Goal: Information Seeking & Learning: Learn about a topic

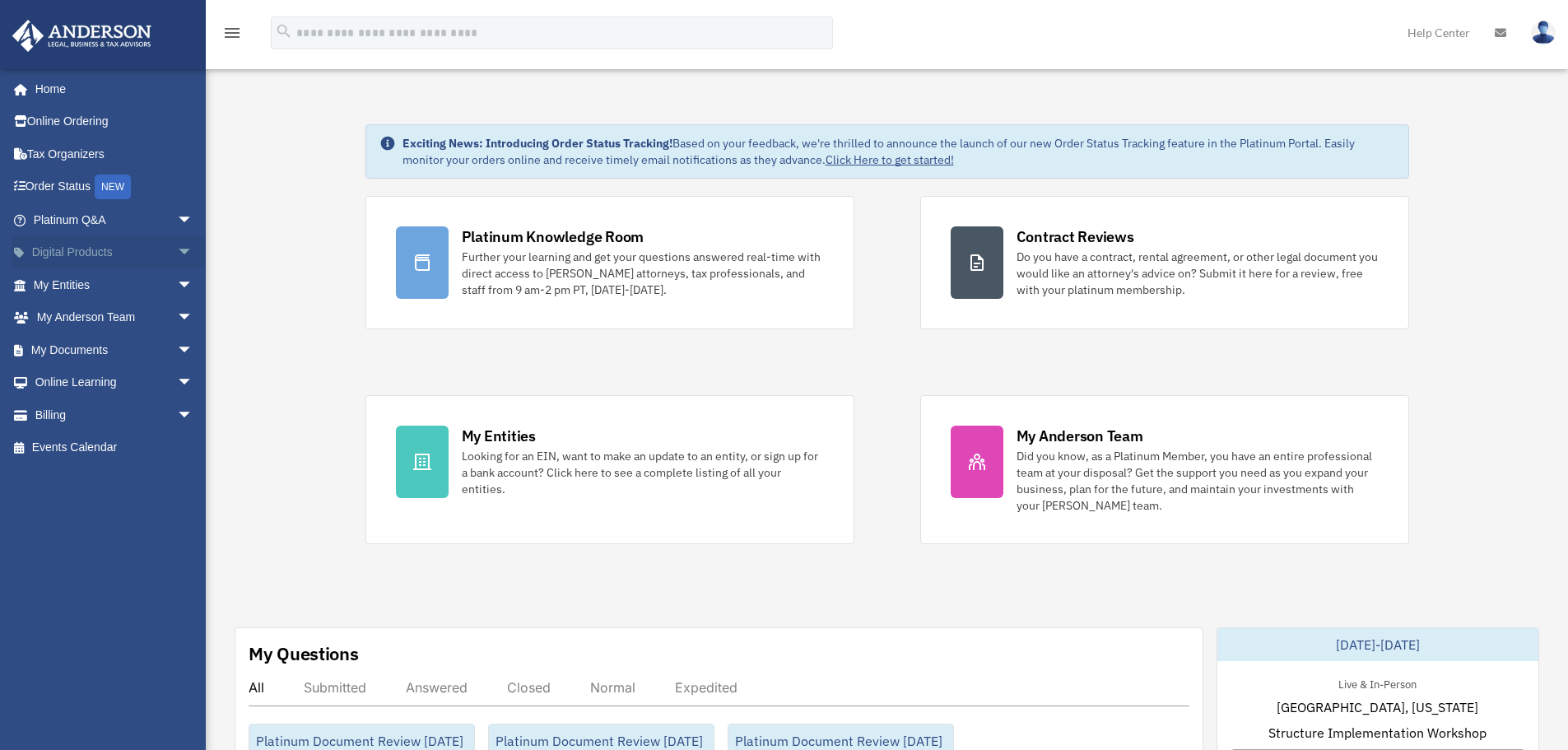
click at [77, 246] on link "Digital Products arrow_drop_down" at bounding box center [114, 252] width 207 height 33
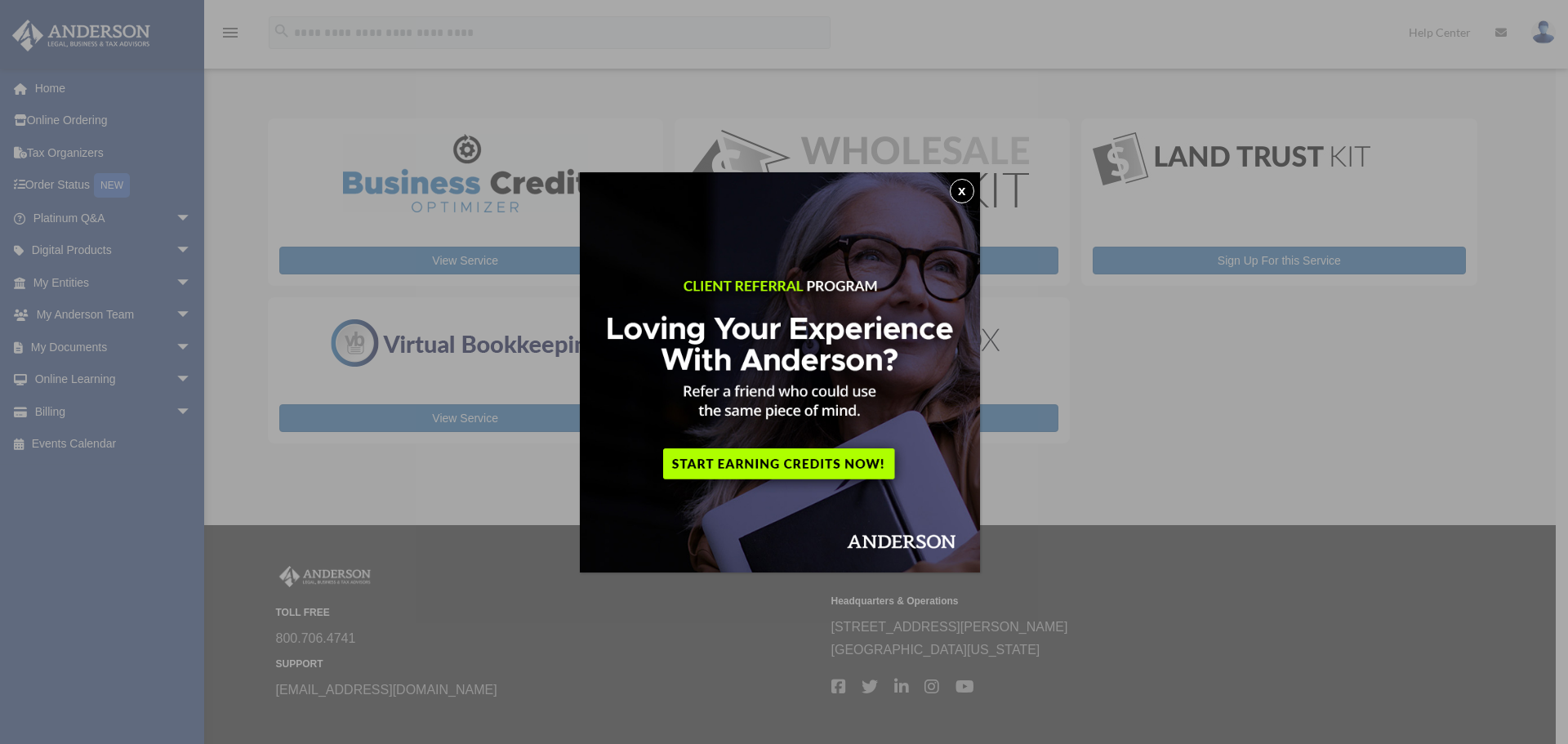
click at [968, 189] on button "x" at bounding box center [962, 191] width 24 height 24
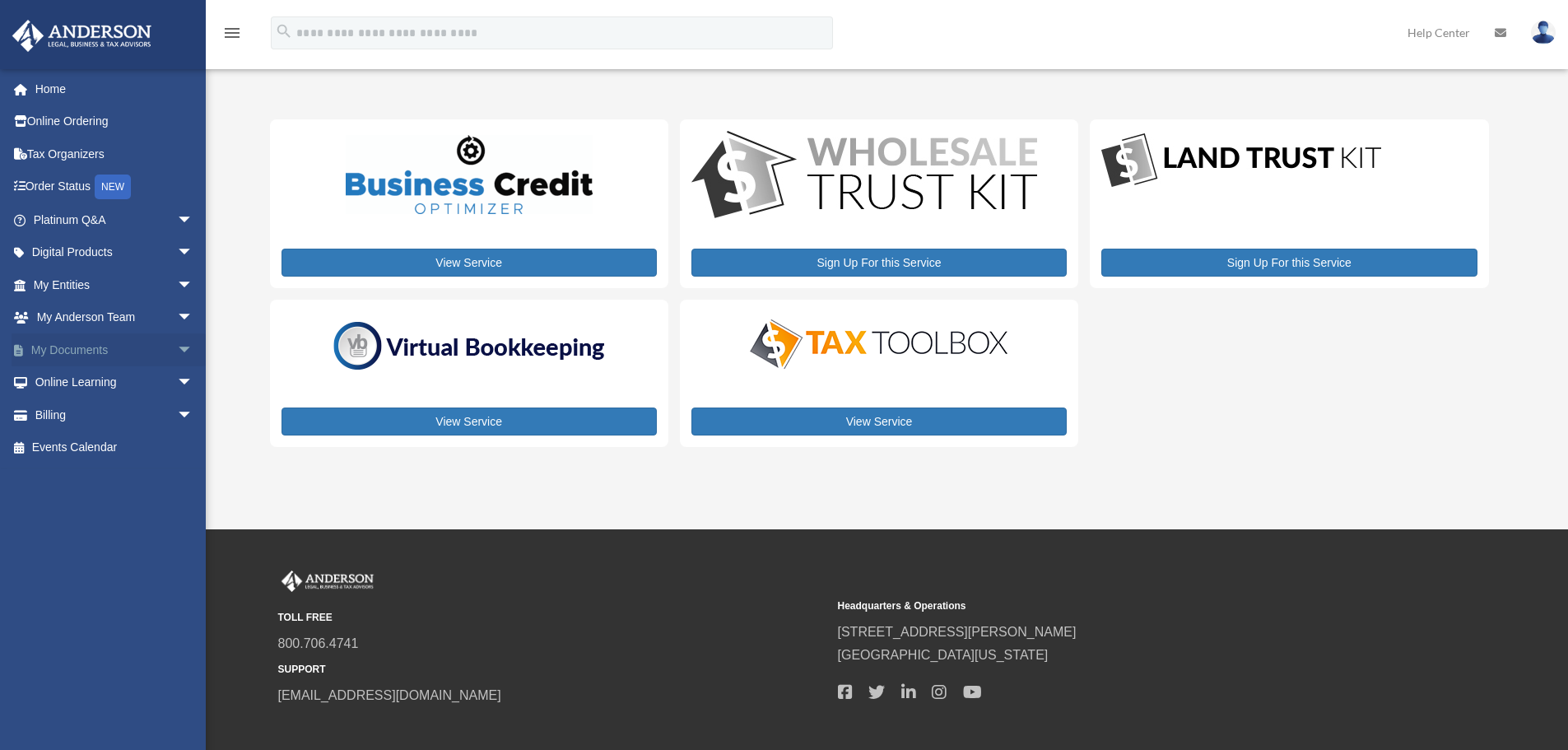
click at [74, 342] on link "My Documents arrow_drop_down" at bounding box center [114, 349] width 207 height 33
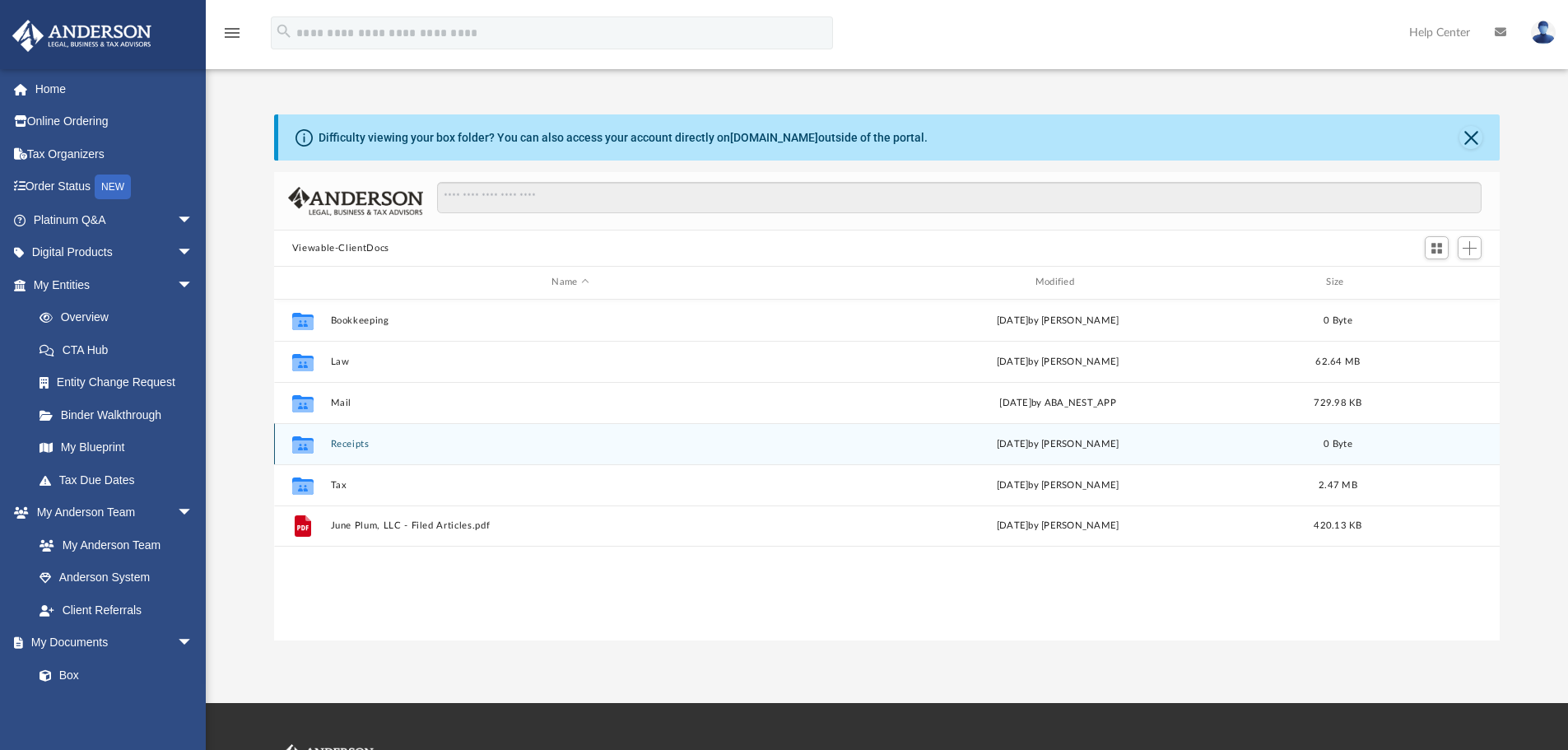
scroll to position [362, 1213]
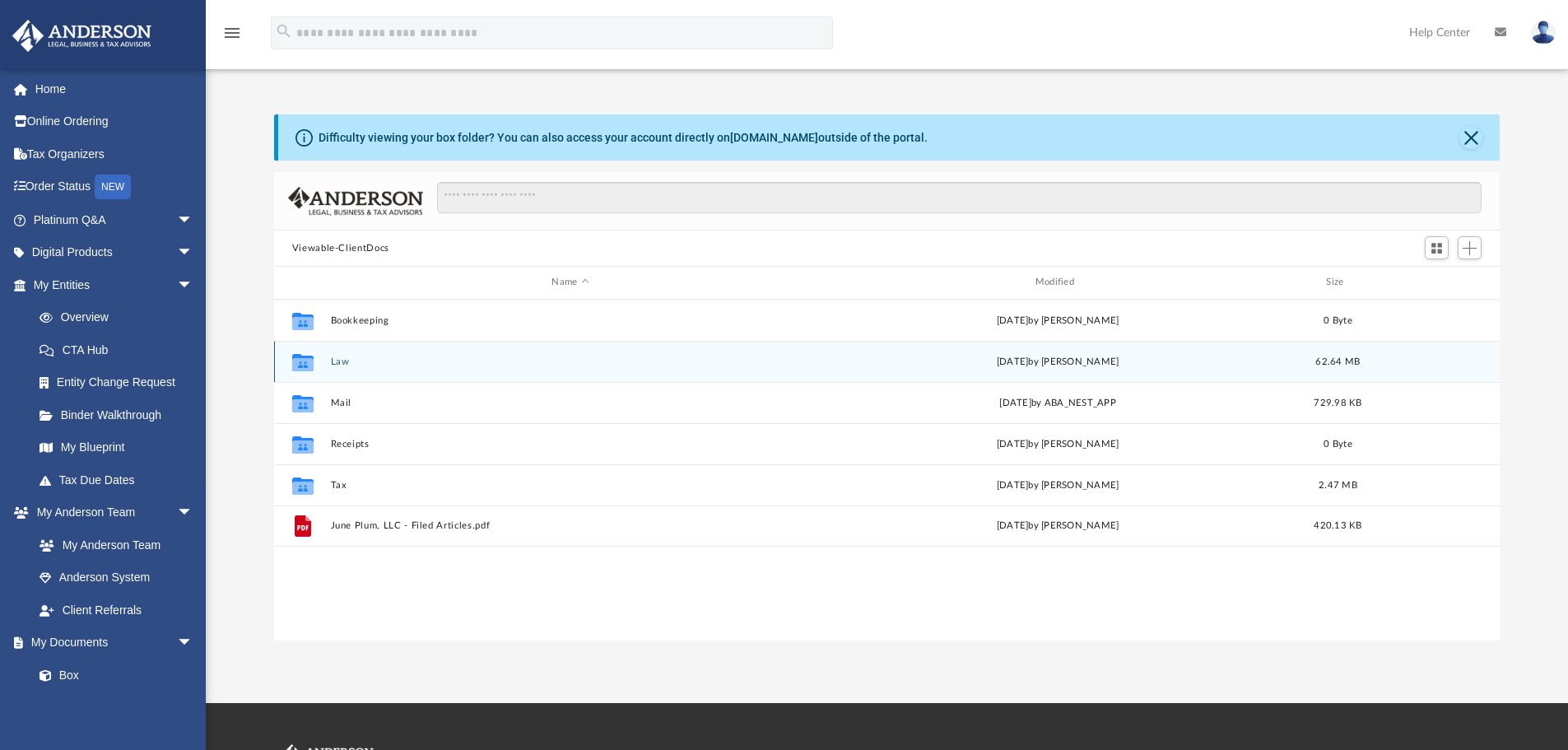
click at [335, 359] on button "Law" at bounding box center [570, 362] width 480 height 11
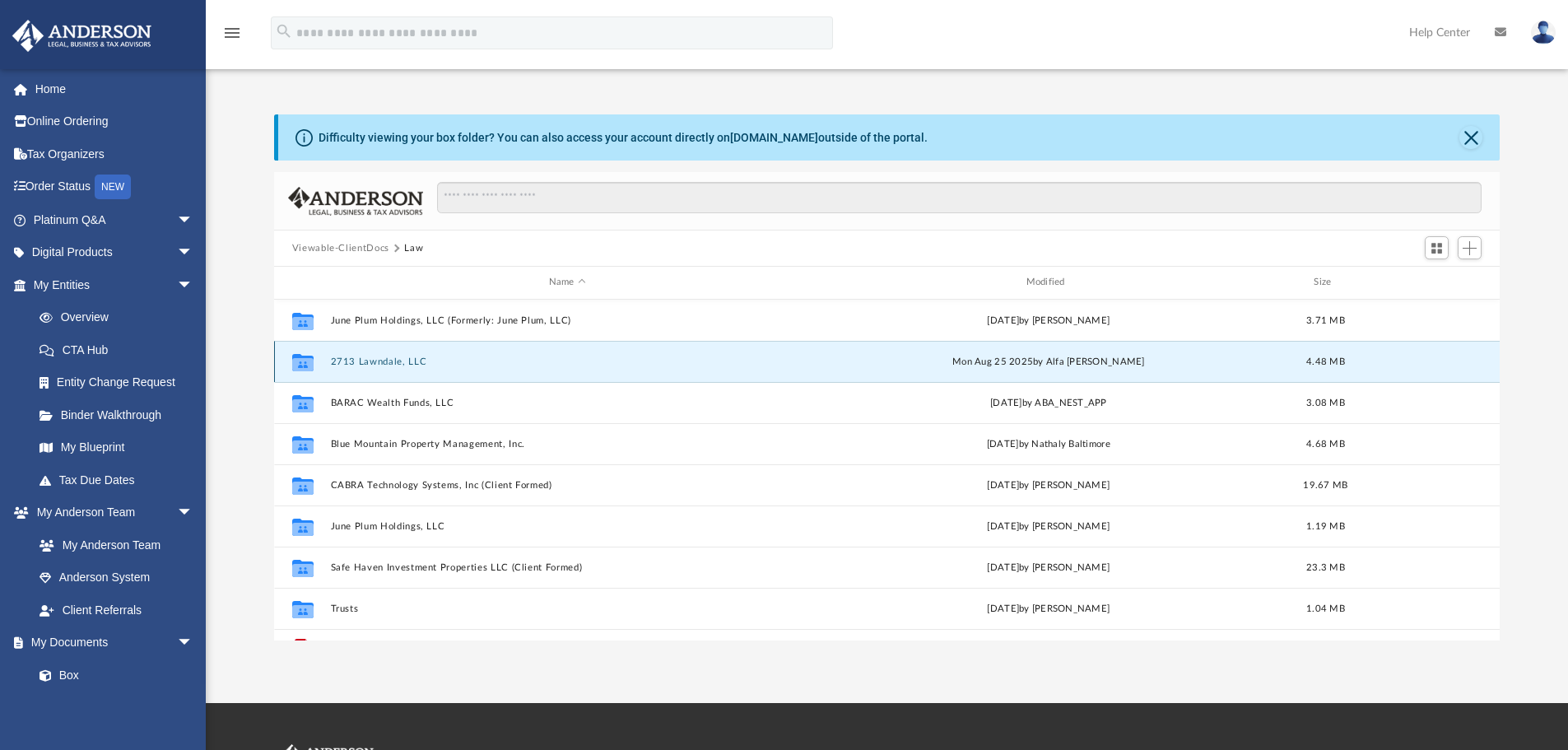
click at [408, 357] on button "2713 Lawndale, LLC" at bounding box center [567, 362] width 474 height 11
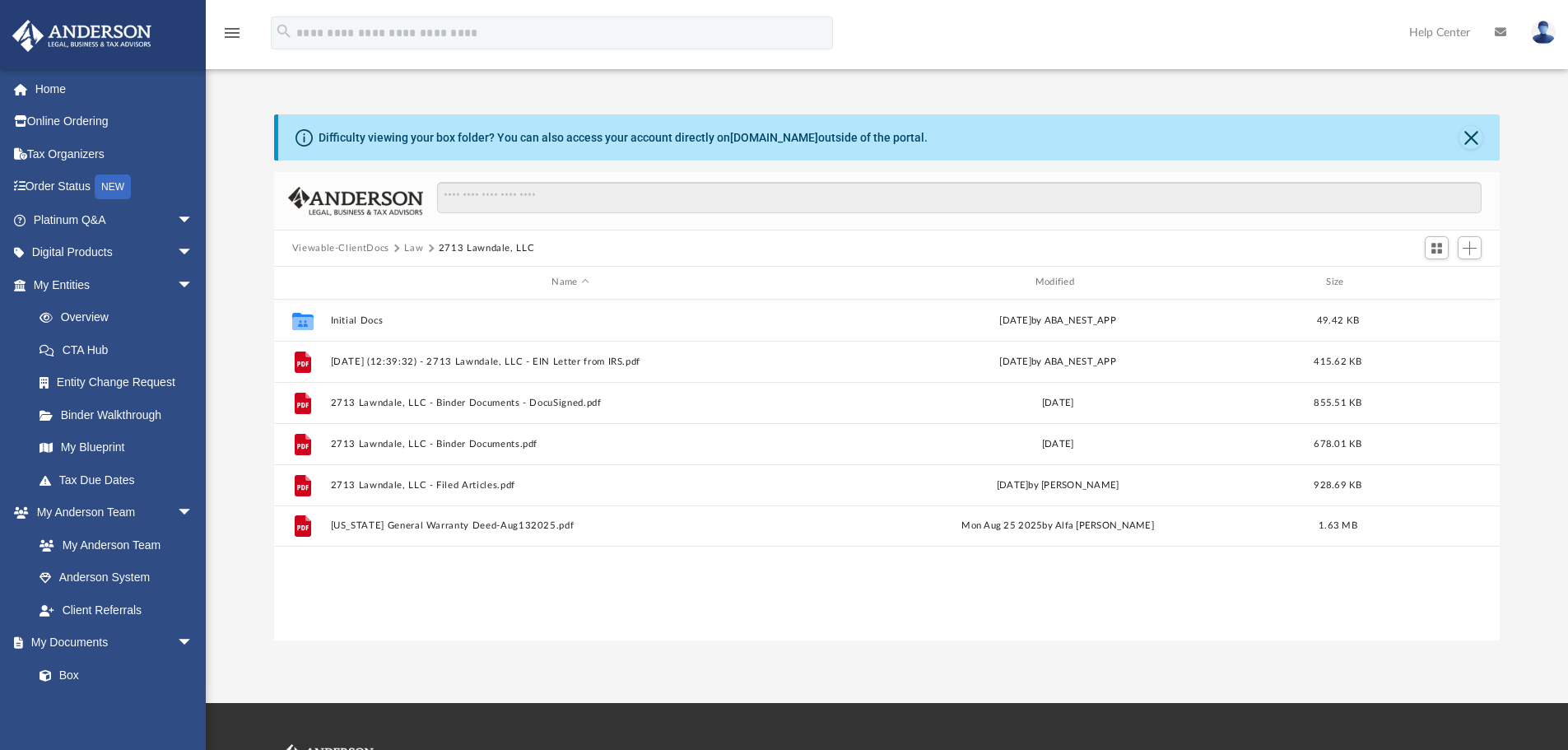
click at [409, 243] on button "Law" at bounding box center [414, 248] width 19 height 15
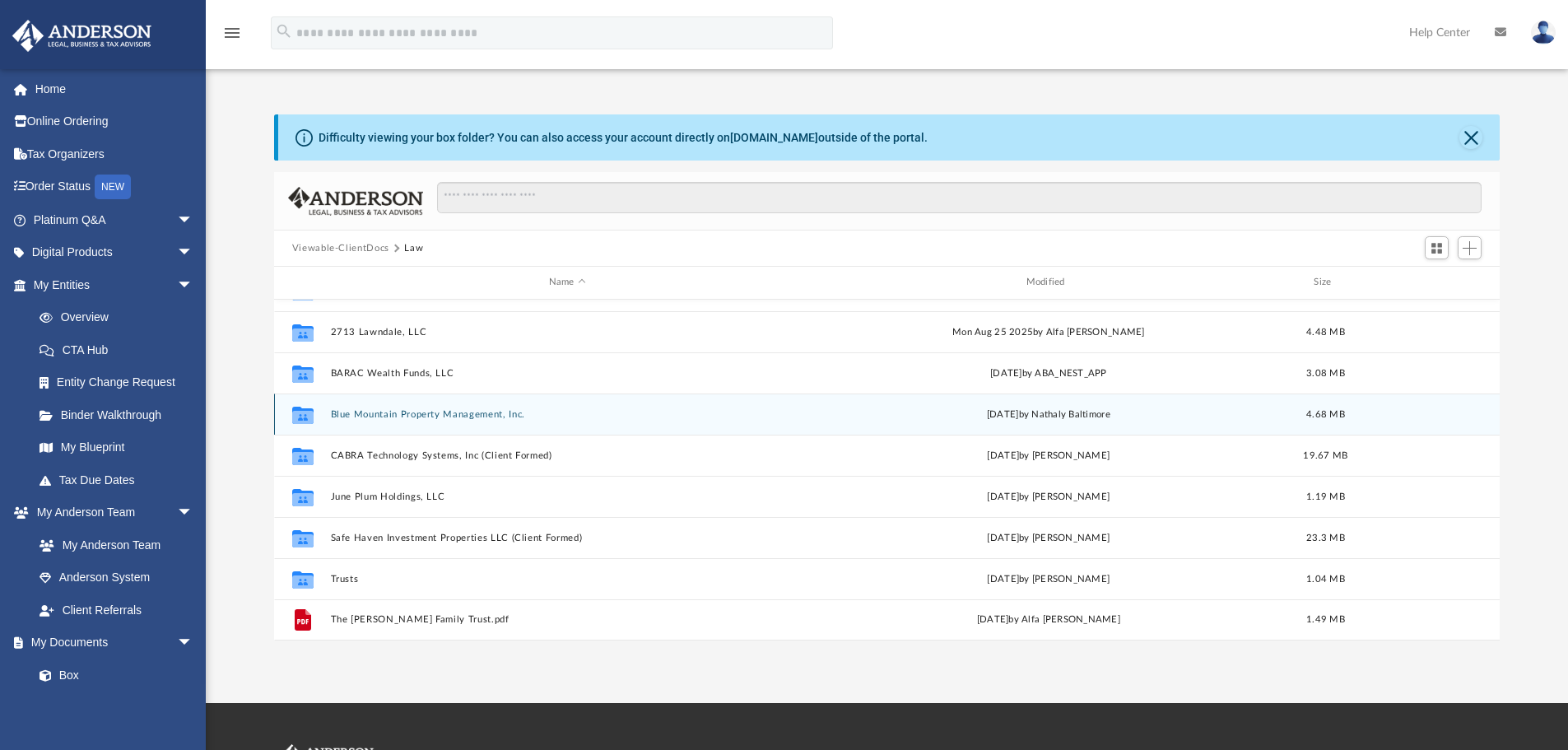
scroll to position [0, 0]
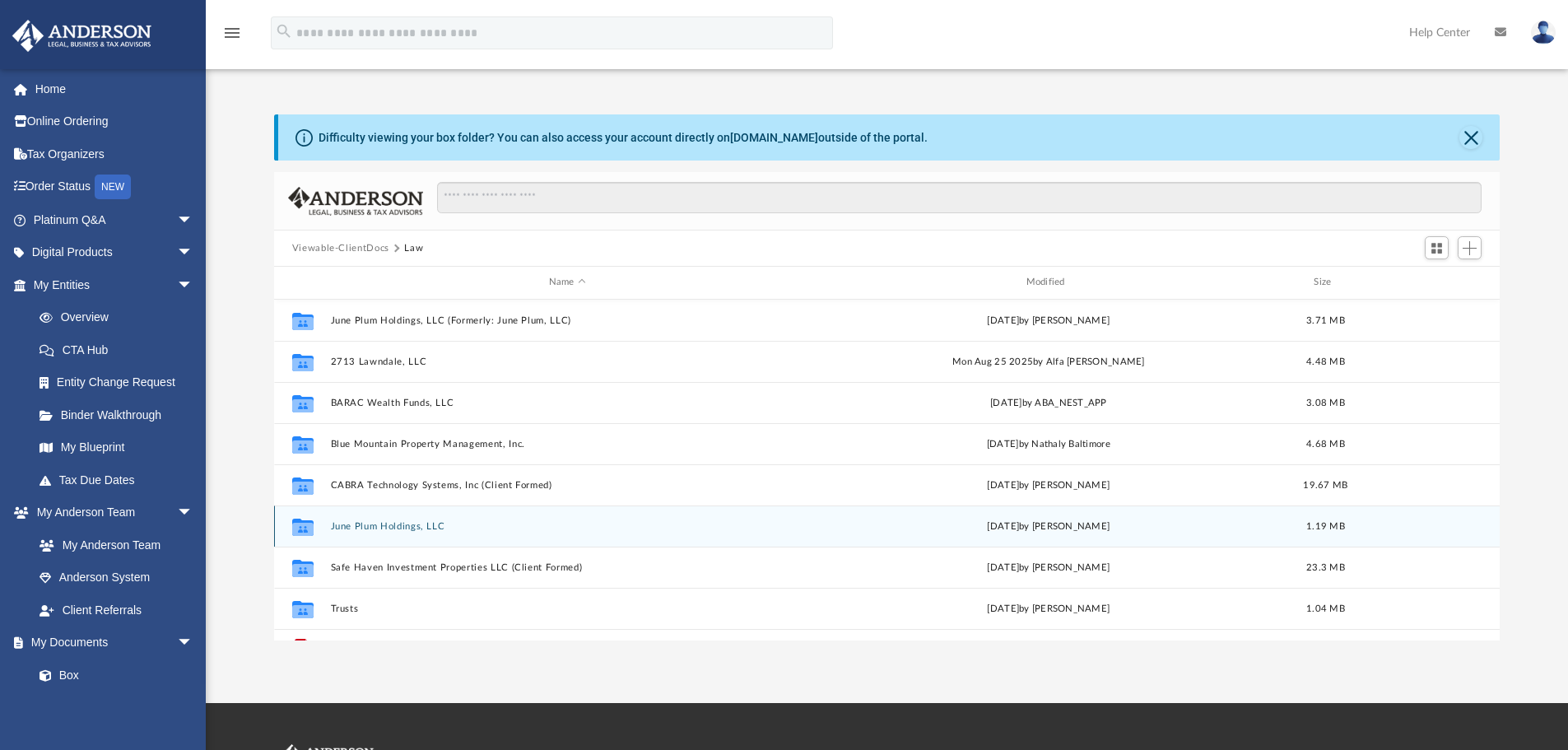
click at [391, 523] on button "June Plum Holdings, LLC" at bounding box center [567, 526] width 474 height 11
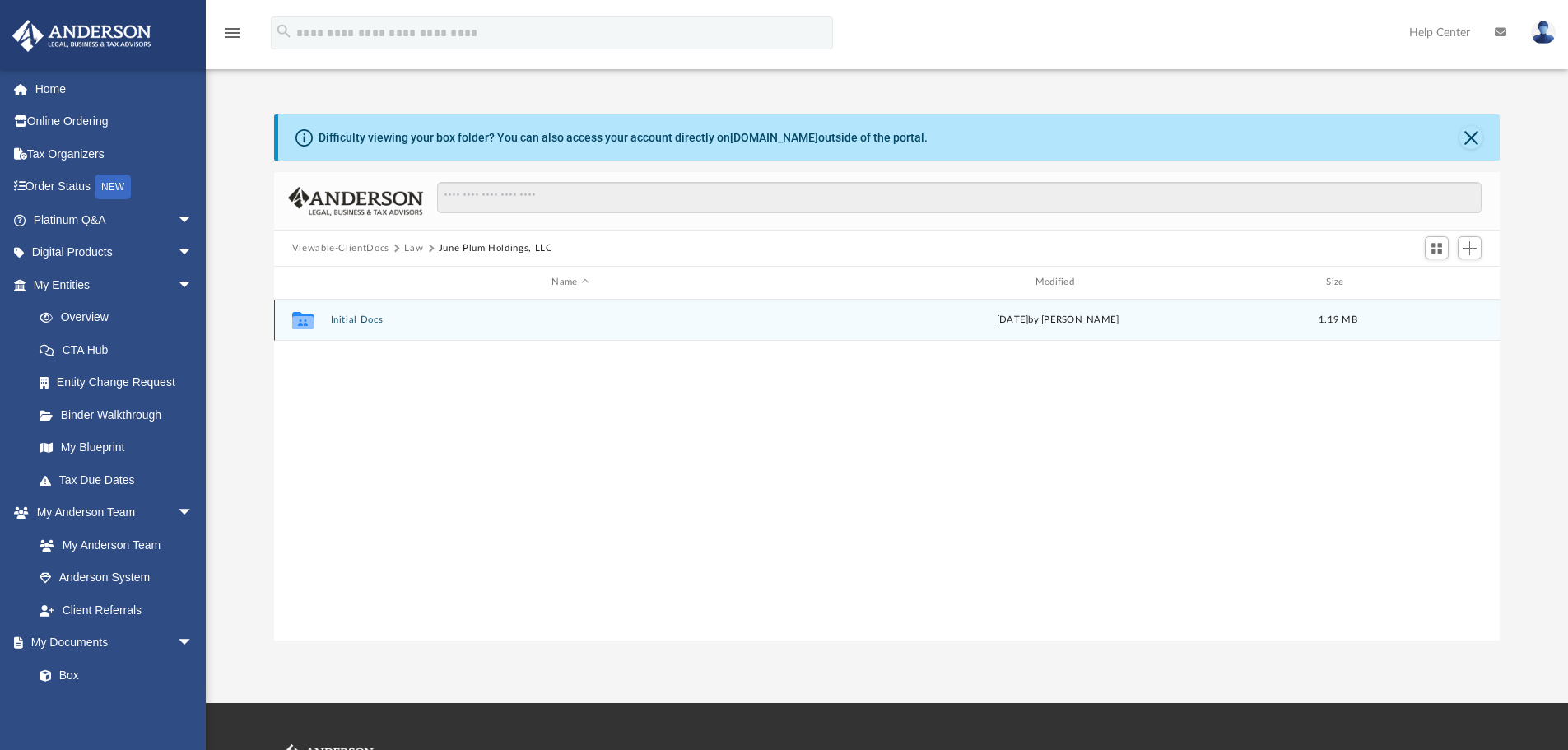
click at [366, 319] on button "Initial Docs" at bounding box center [570, 320] width 480 height 11
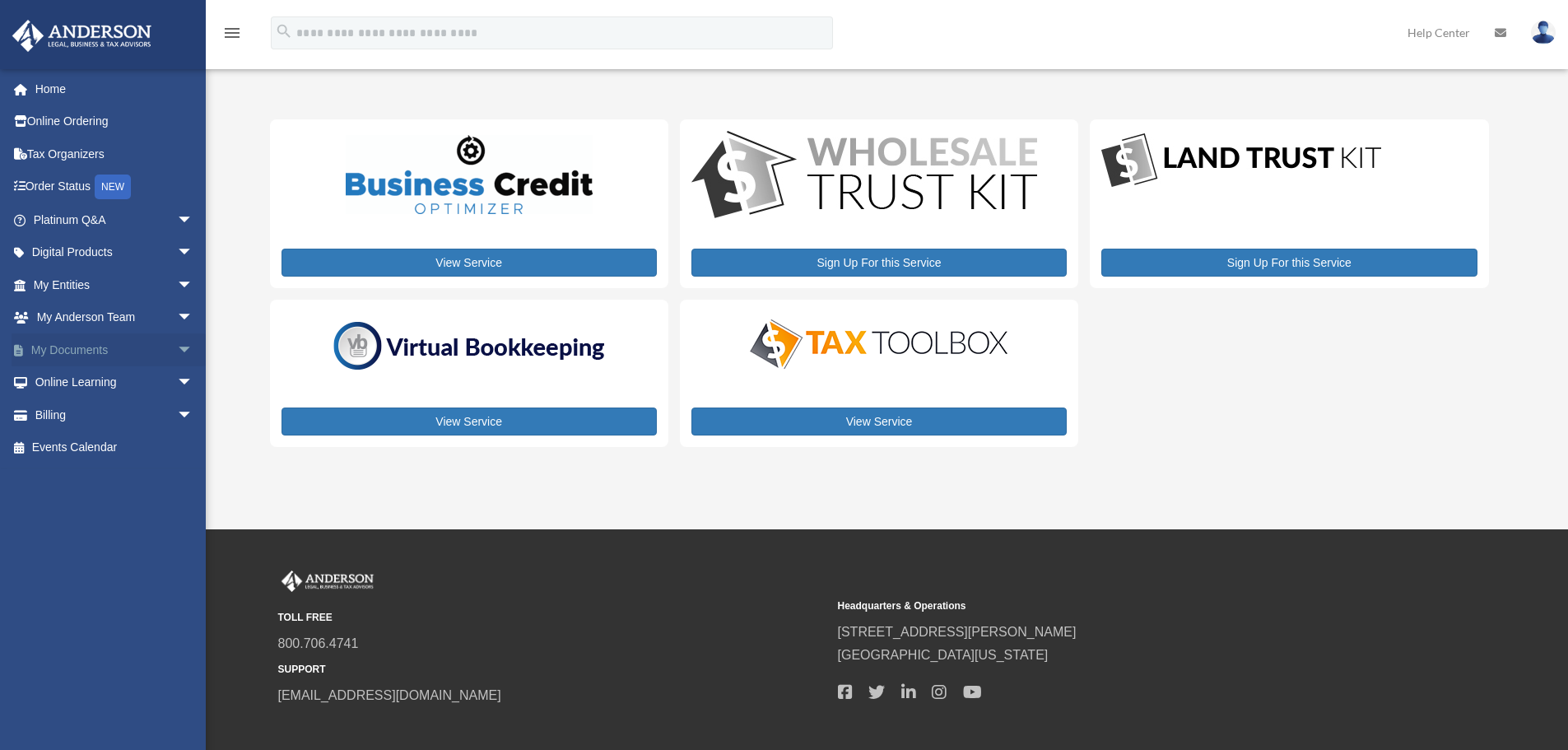
click at [63, 340] on link "My Documents arrow_drop_down" at bounding box center [114, 349] width 207 height 33
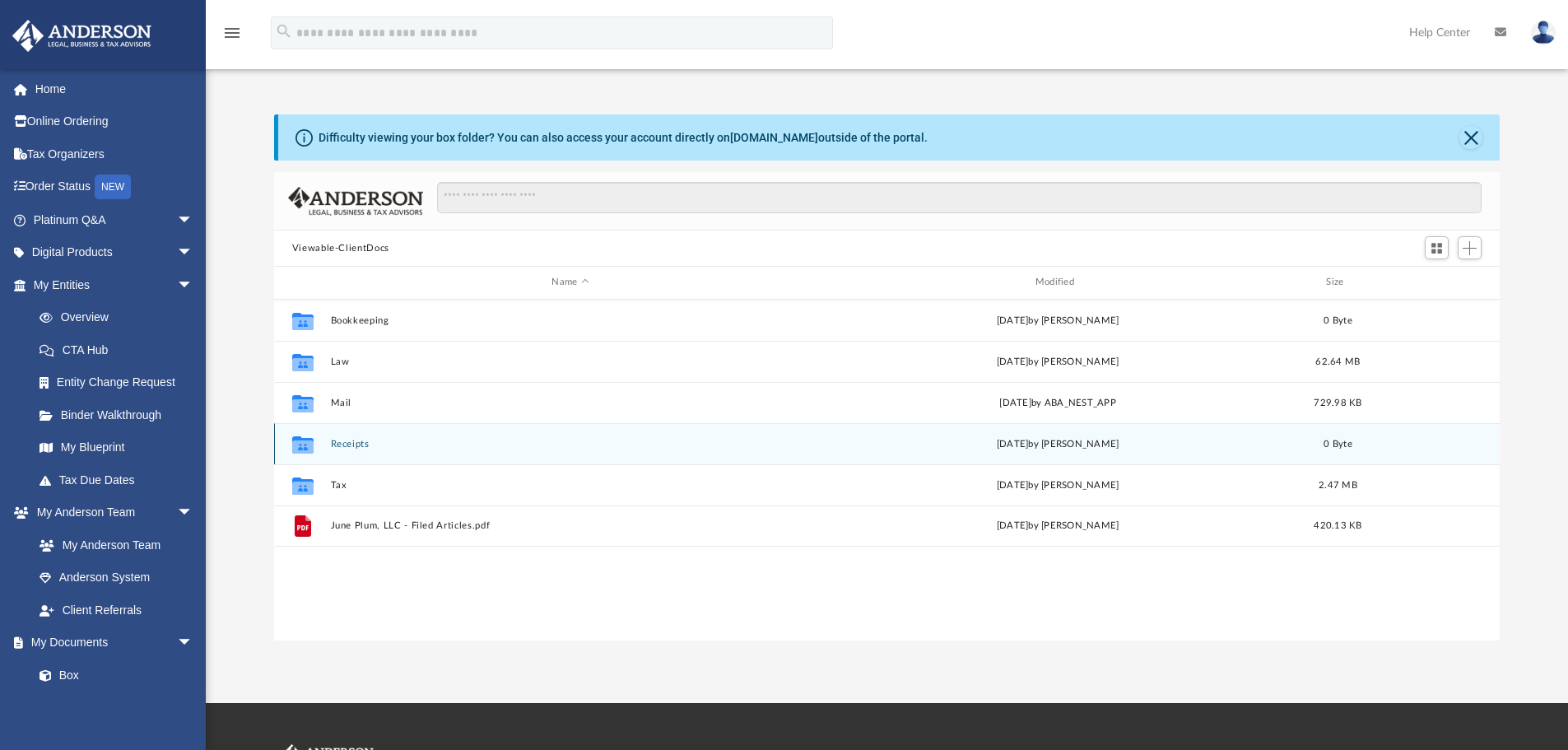
scroll to position [362, 1213]
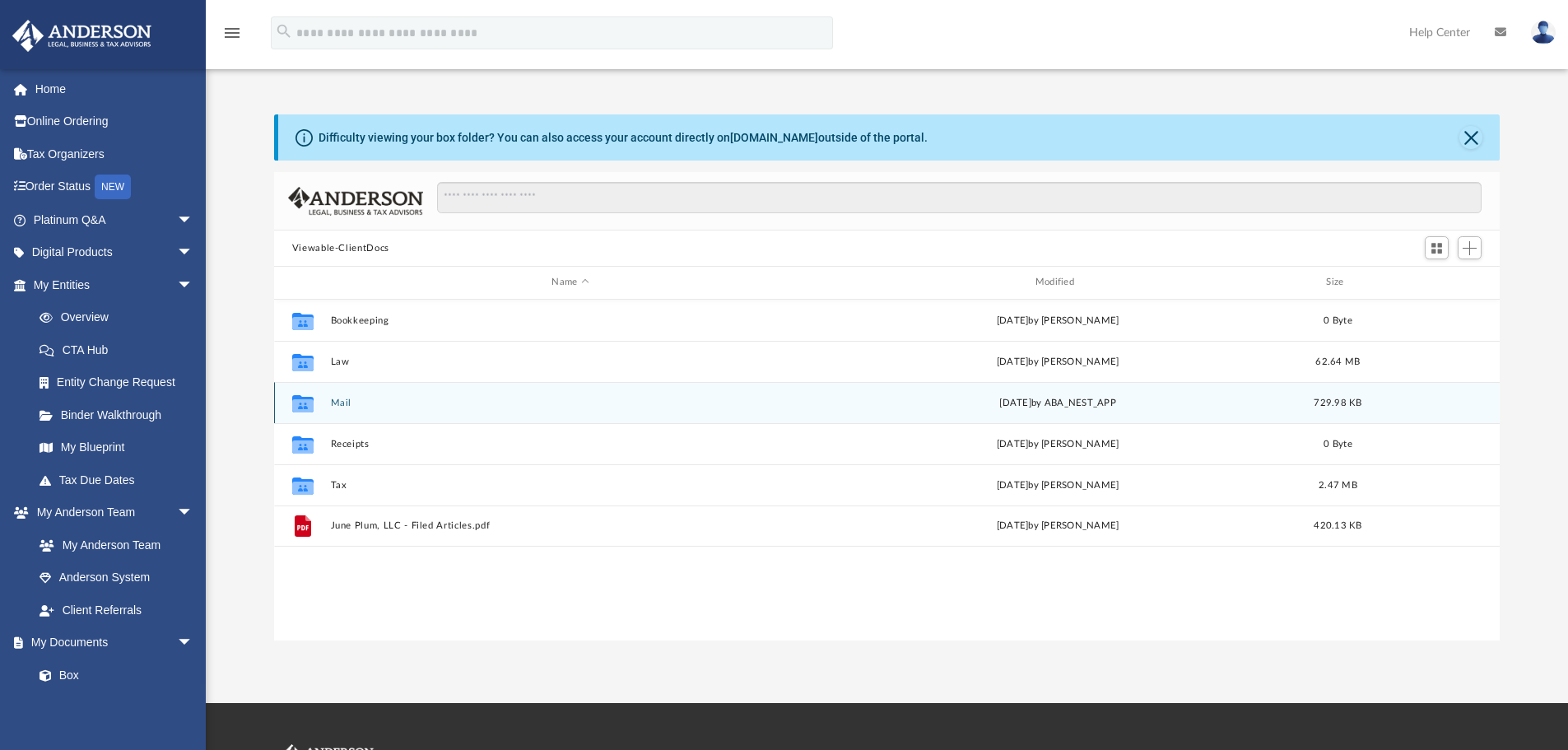
click at [335, 402] on button "Mail" at bounding box center [570, 403] width 480 height 11
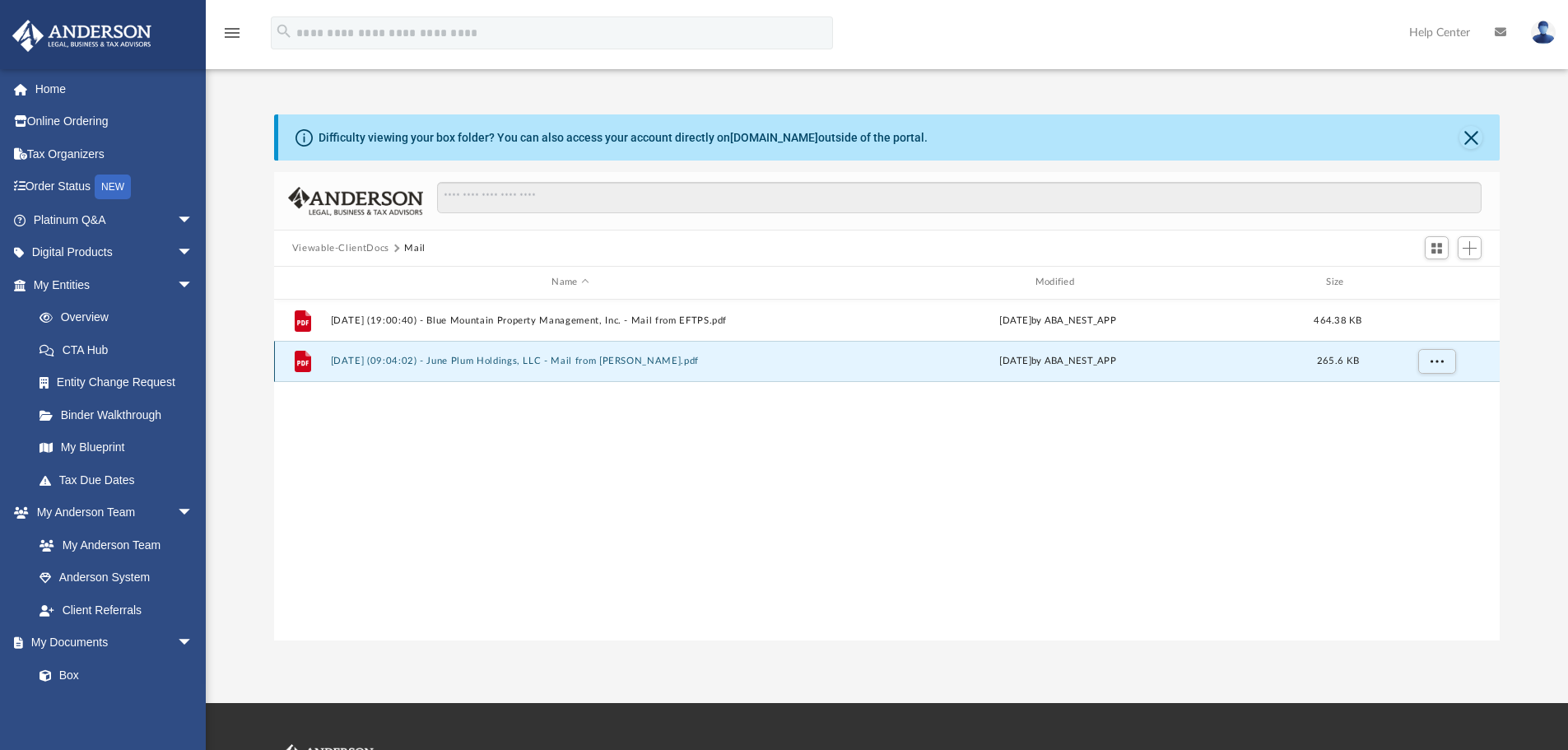
click at [337, 357] on button "2025.05.20 (09:04:02) - June Plum Holdings, LLC - Mail from Ms. Secrist.pdf" at bounding box center [570, 361] width 480 height 11
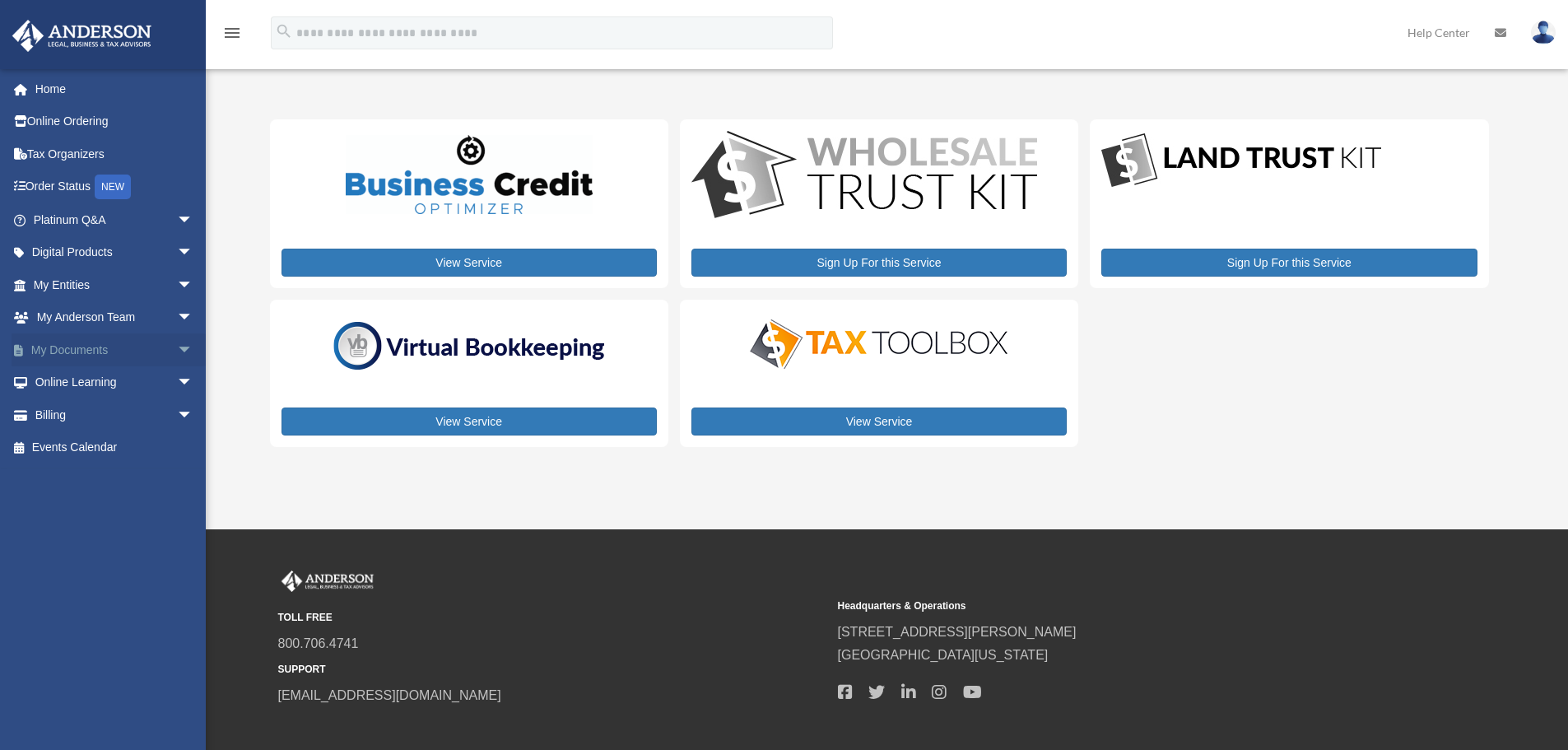
click at [101, 343] on link "My Documents arrow_drop_down" at bounding box center [114, 349] width 207 height 33
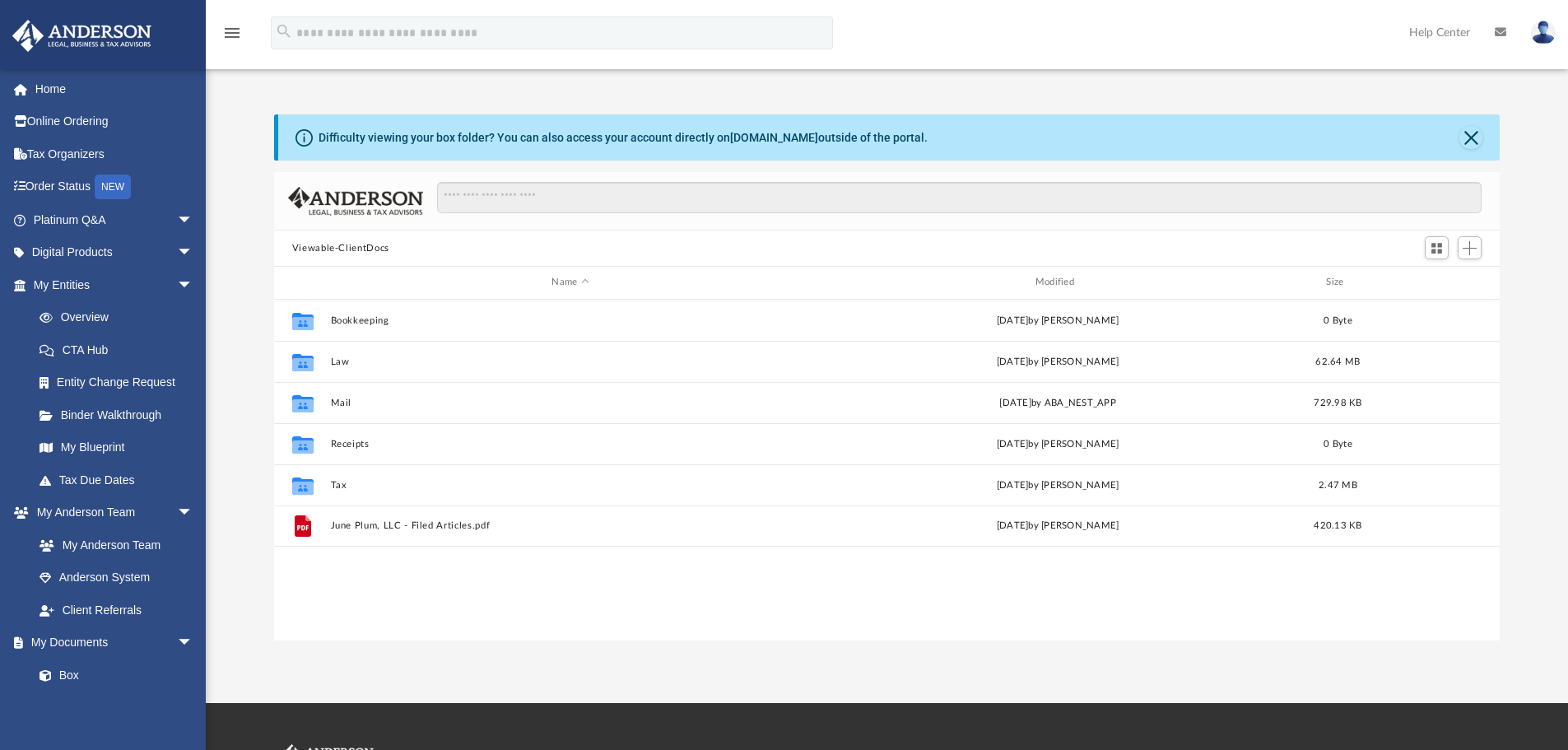
scroll to position [362, 1213]
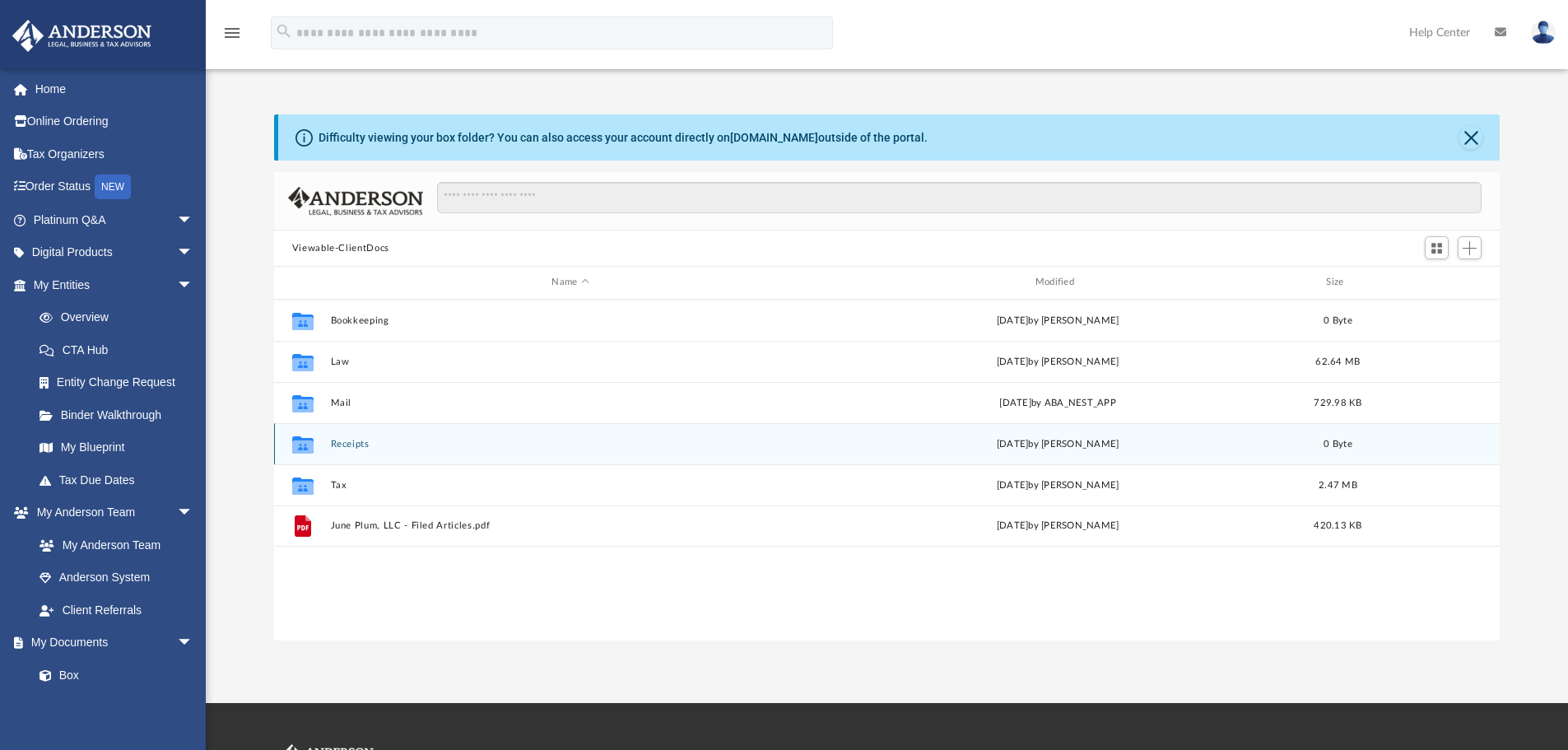
click at [341, 447] on button "Receipts" at bounding box center [570, 444] width 480 height 11
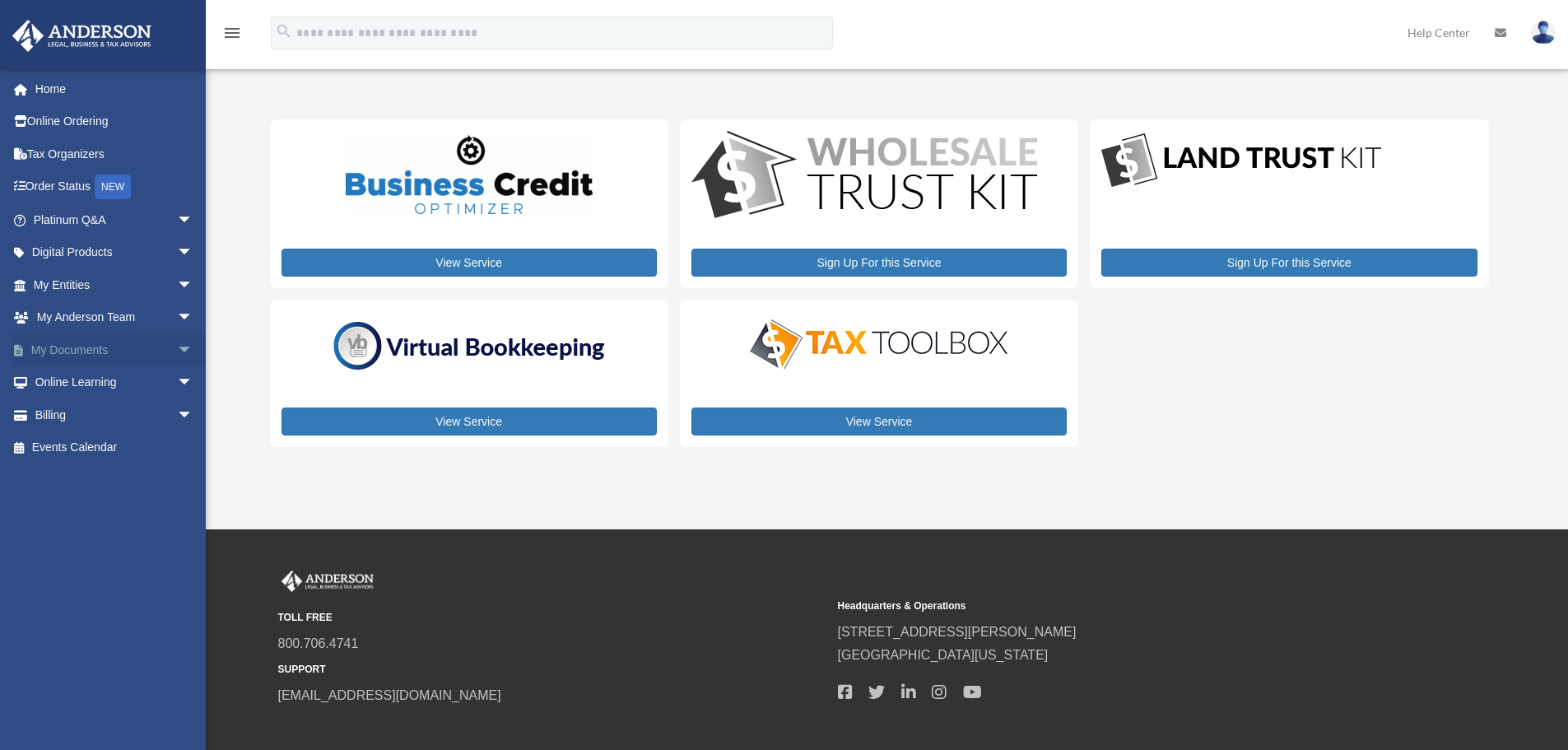
click at [80, 340] on link "My Documents arrow_drop_down" at bounding box center [114, 349] width 207 height 33
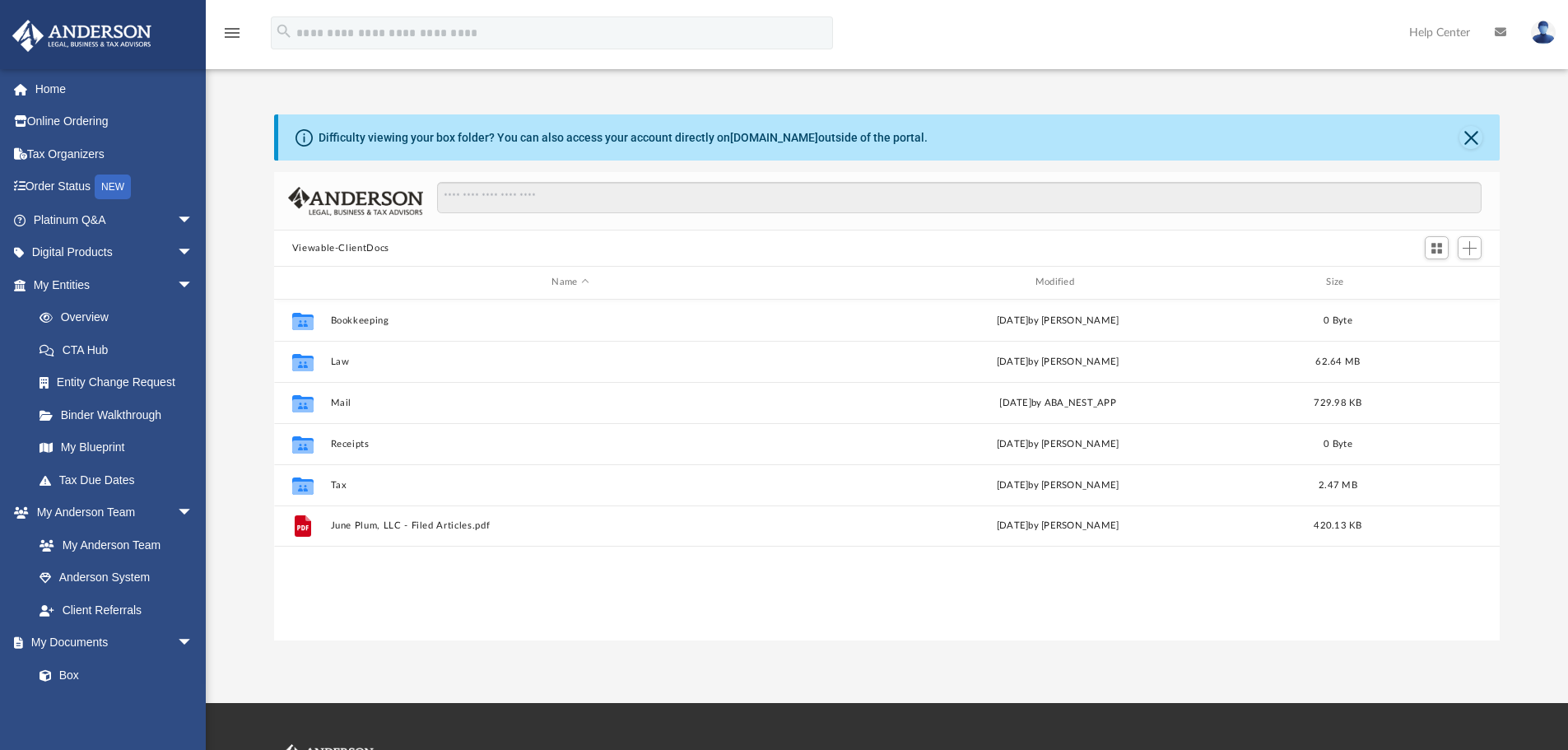
scroll to position [362, 1213]
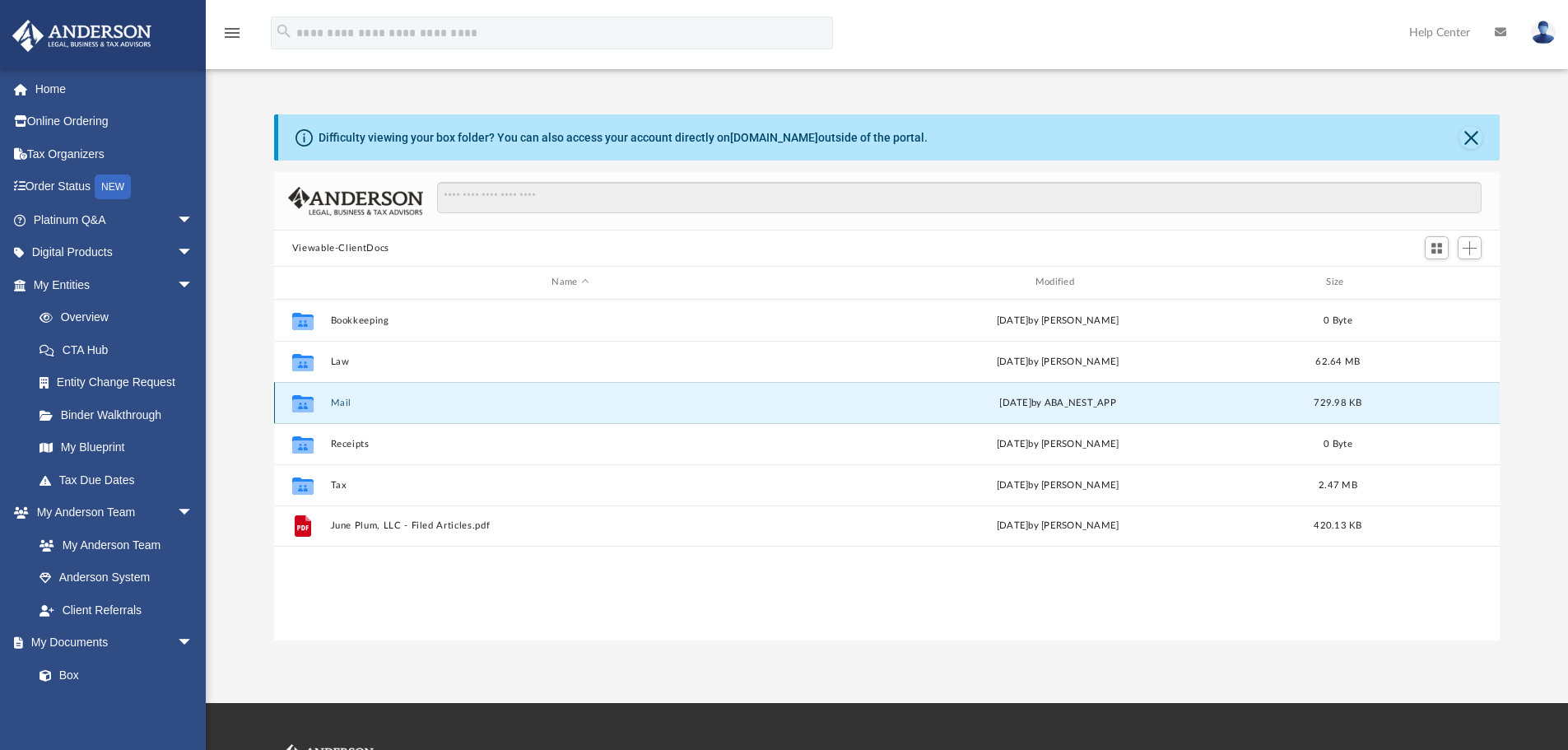
drag, startPoint x: 340, startPoint y: 397, endPoint x: 357, endPoint y: 393, distance: 17.5
click at [357, 393] on div "Collaborated Folder Mail [DATE] by ABA_NEST_APP 729.98 KB" at bounding box center [887, 402] width 1226 height 41
click at [330, 399] on button "Mail" at bounding box center [570, 403] width 480 height 11
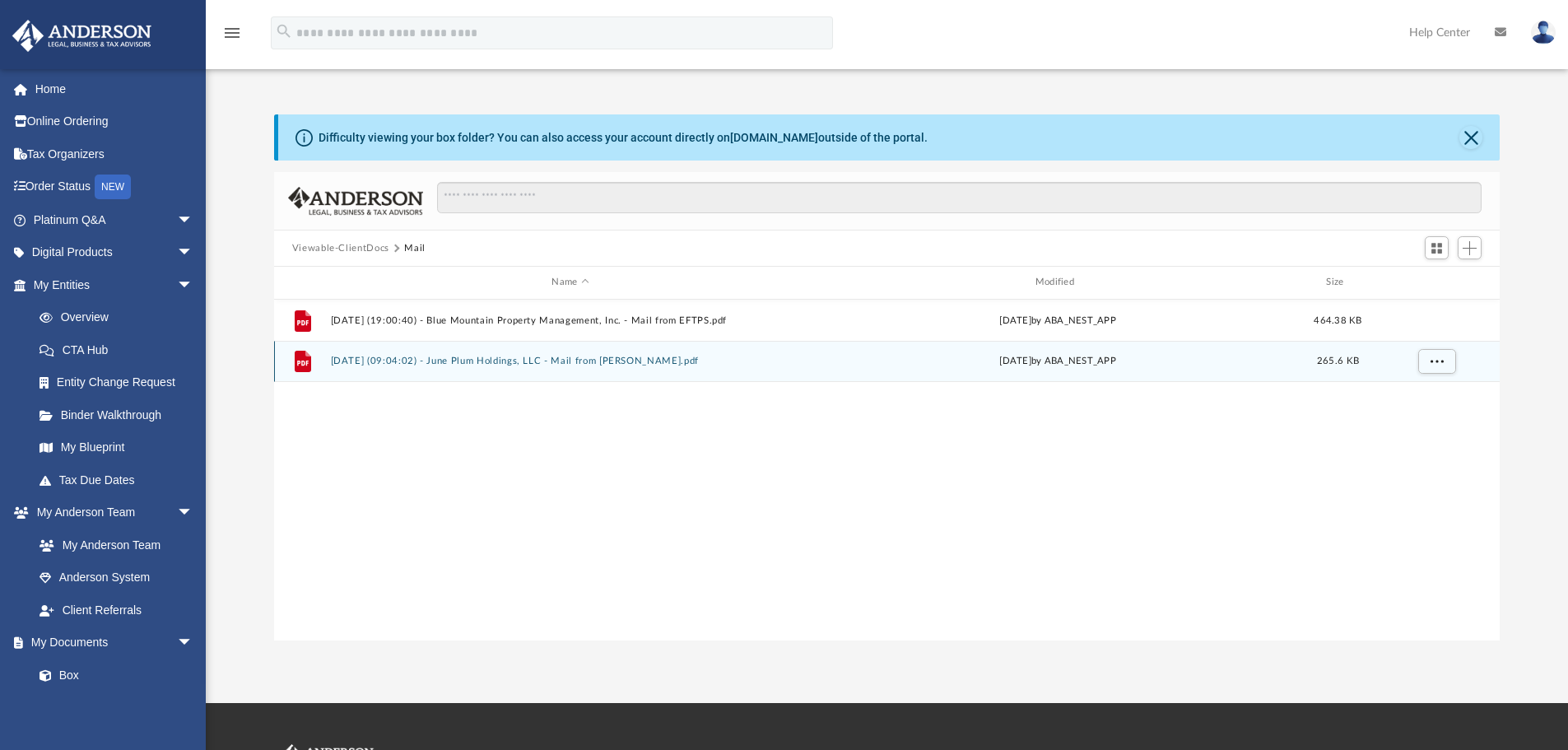
click at [449, 357] on button "[DATE] (09:04:02) - June Plum Holdings, LLC - Mail from [PERSON_NAME].pdf" at bounding box center [570, 361] width 480 height 11
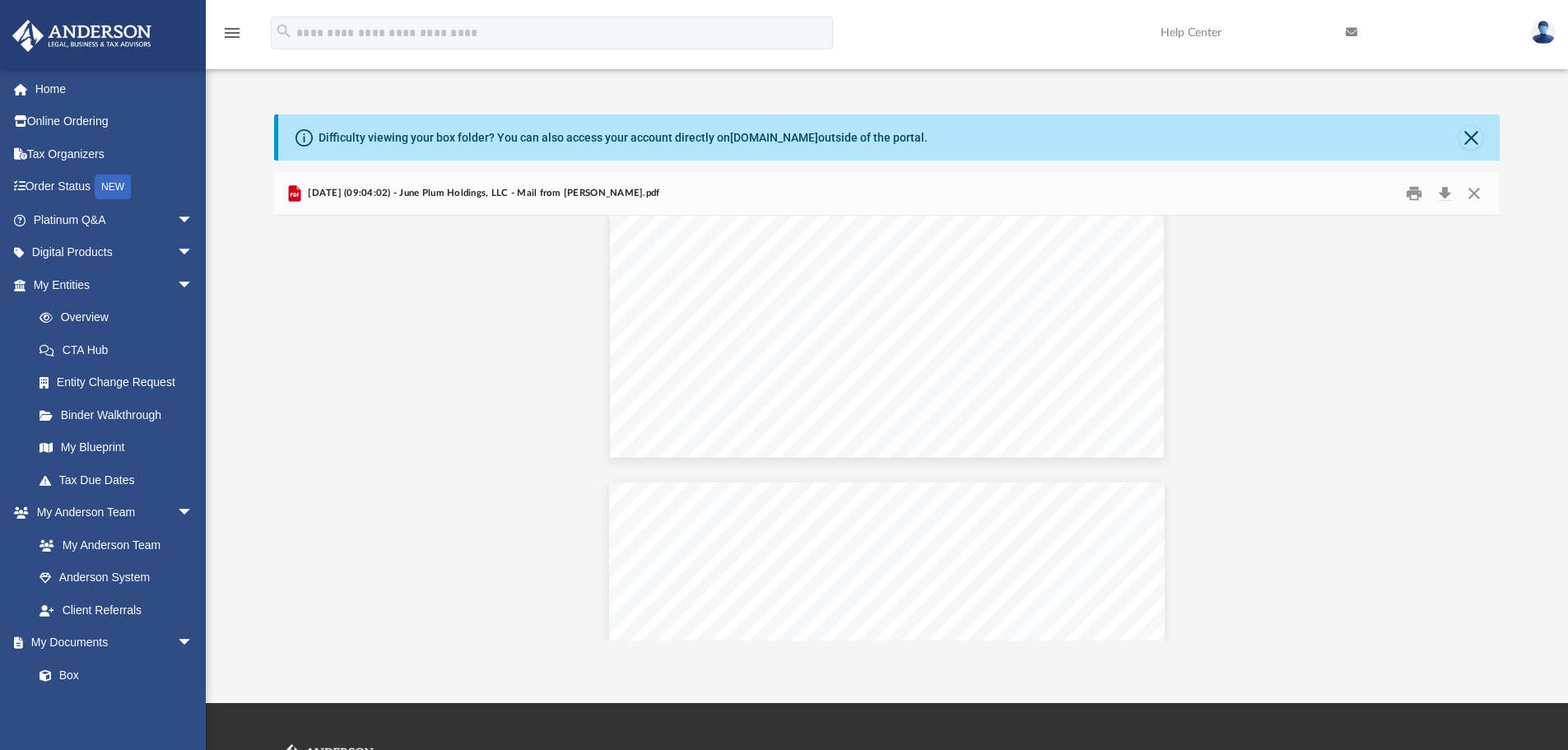
scroll to position [0, 0]
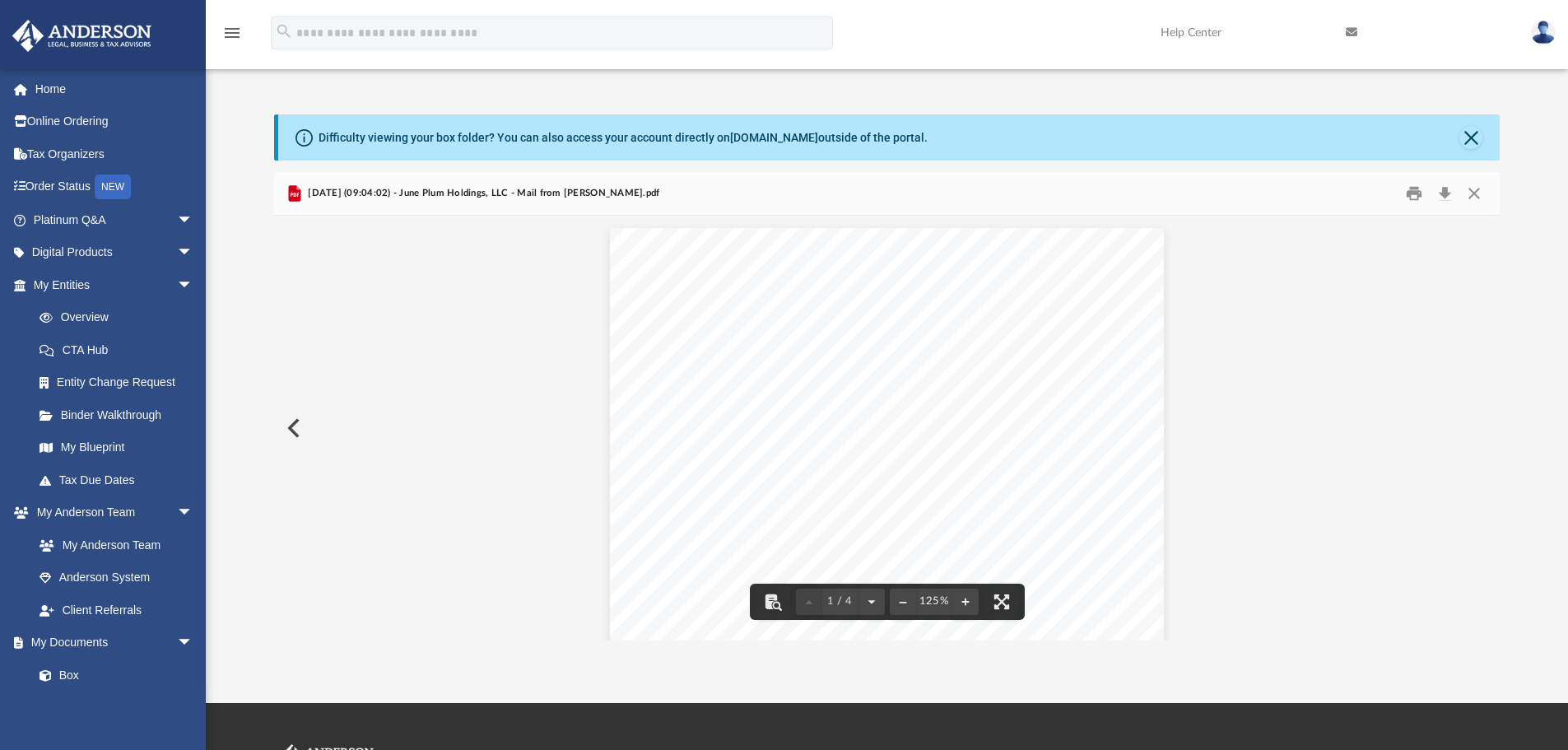
click at [291, 427] on button "Preview" at bounding box center [291, 428] width 36 height 46
click at [1476, 197] on button "Close" at bounding box center [1474, 194] width 30 height 26
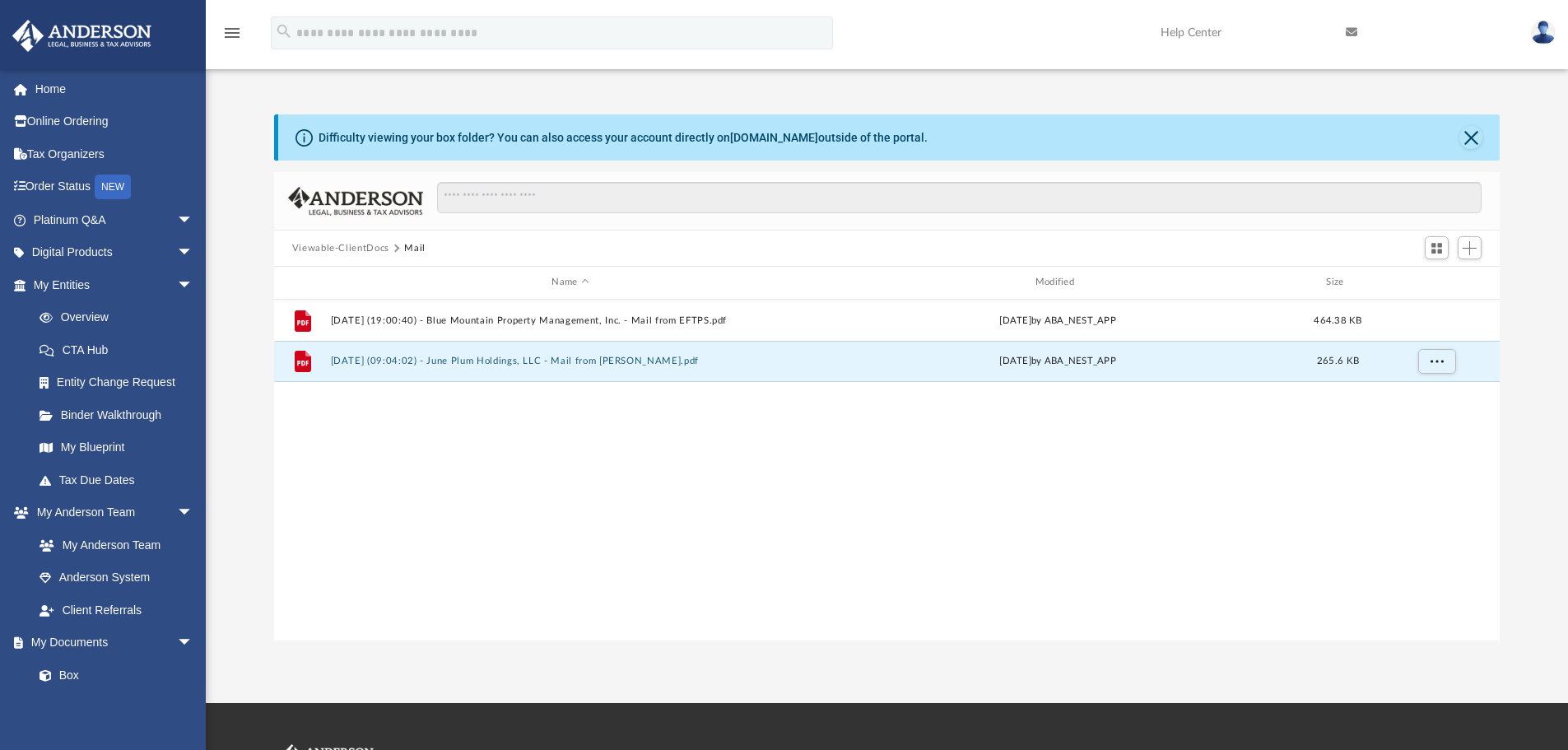
click at [416, 246] on button "Mail" at bounding box center [415, 248] width 21 height 15
click at [419, 246] on button "Mail" at bounding box center [415, 248] width 21 height 15
click at [415, 243] on button "Mail" at bounding box center [415, 248] width 21 height 15
click at [355, 245] on button "Viewable-ClientDocs" at bounding box center [341, 248] width 97 height 15
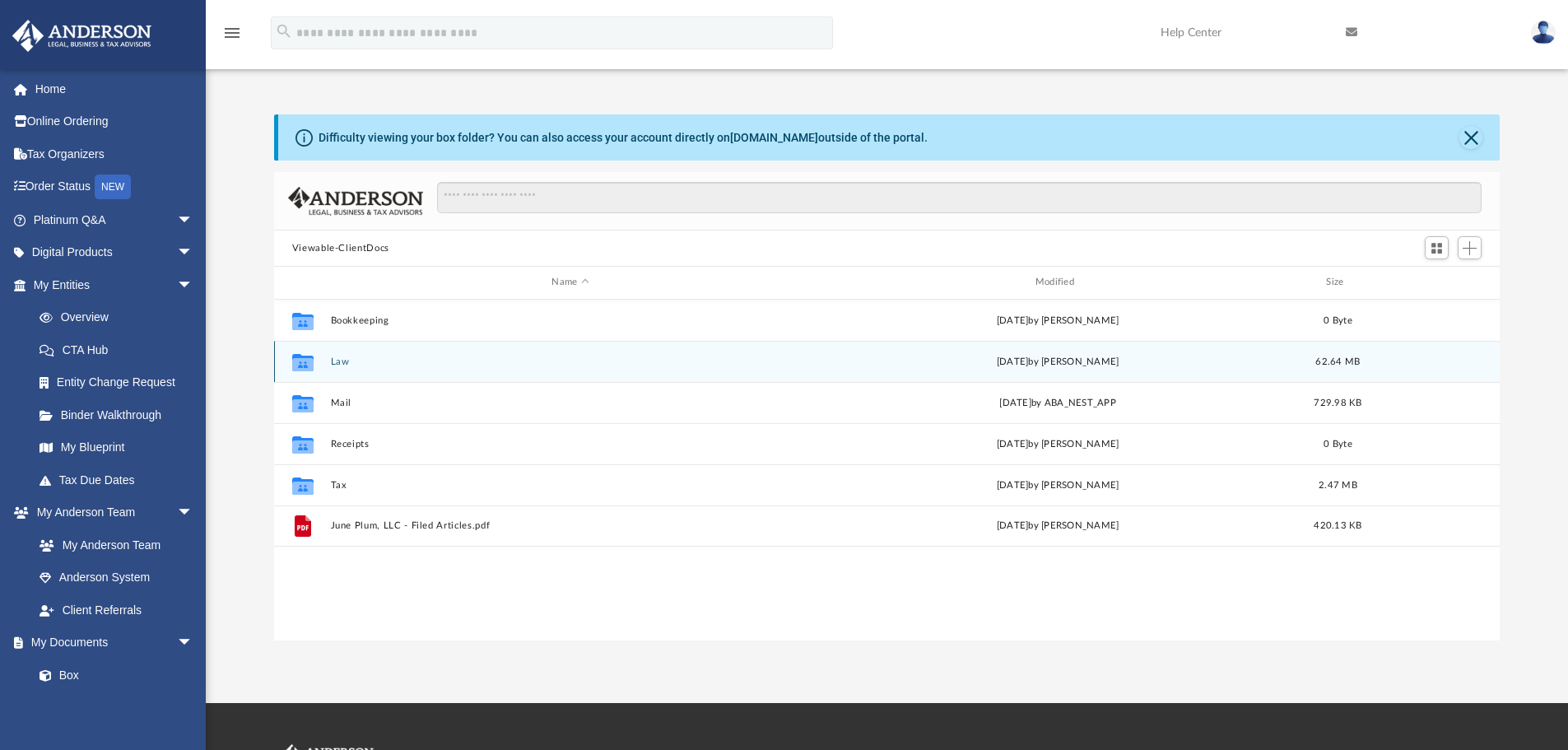
click at [339, 361] on button "Law" at bounding box center [570, 362] width 480 height 11
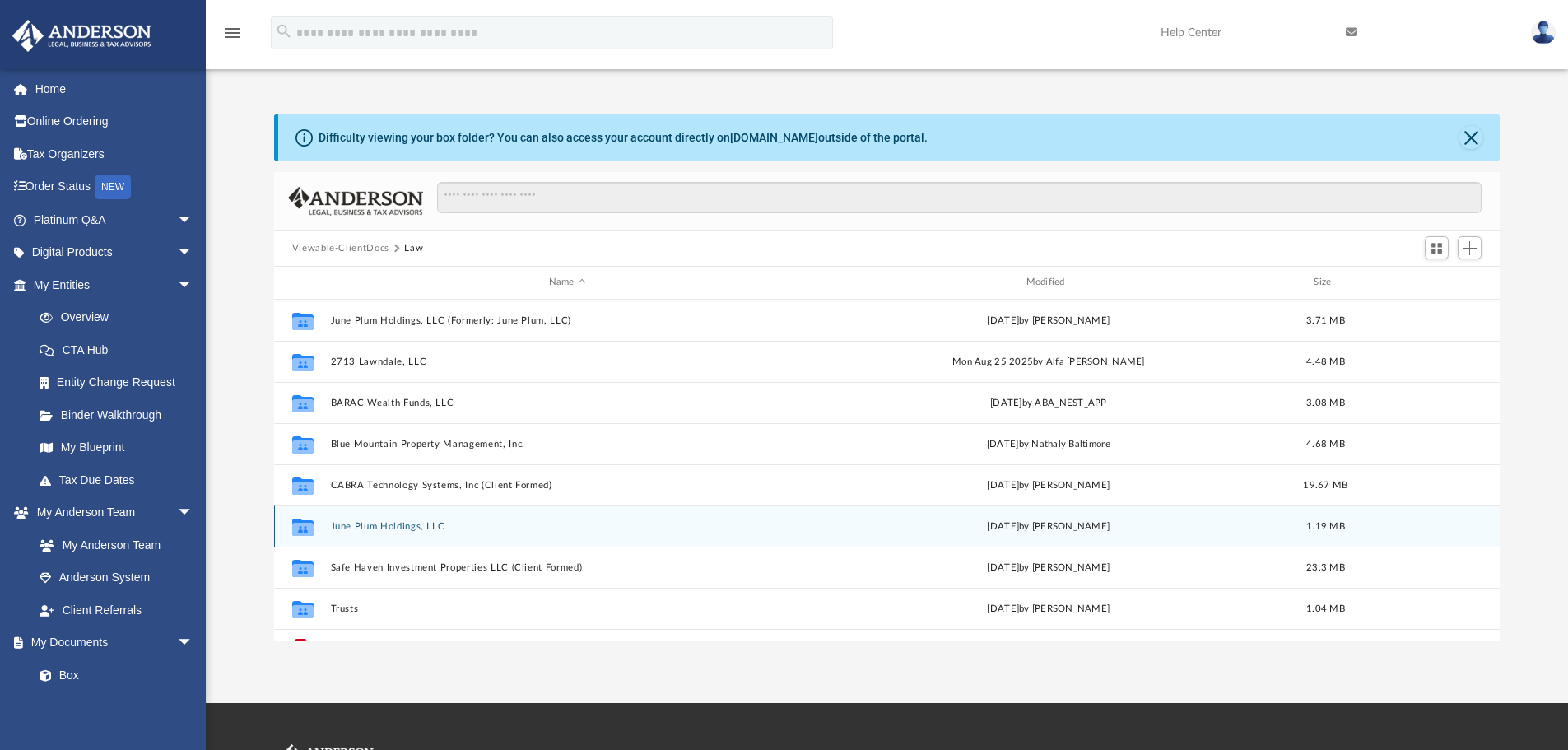
click at [428, 525] on button "June Plum Holdings, LLC" at bounding box center [567, 526] width 474 height 11
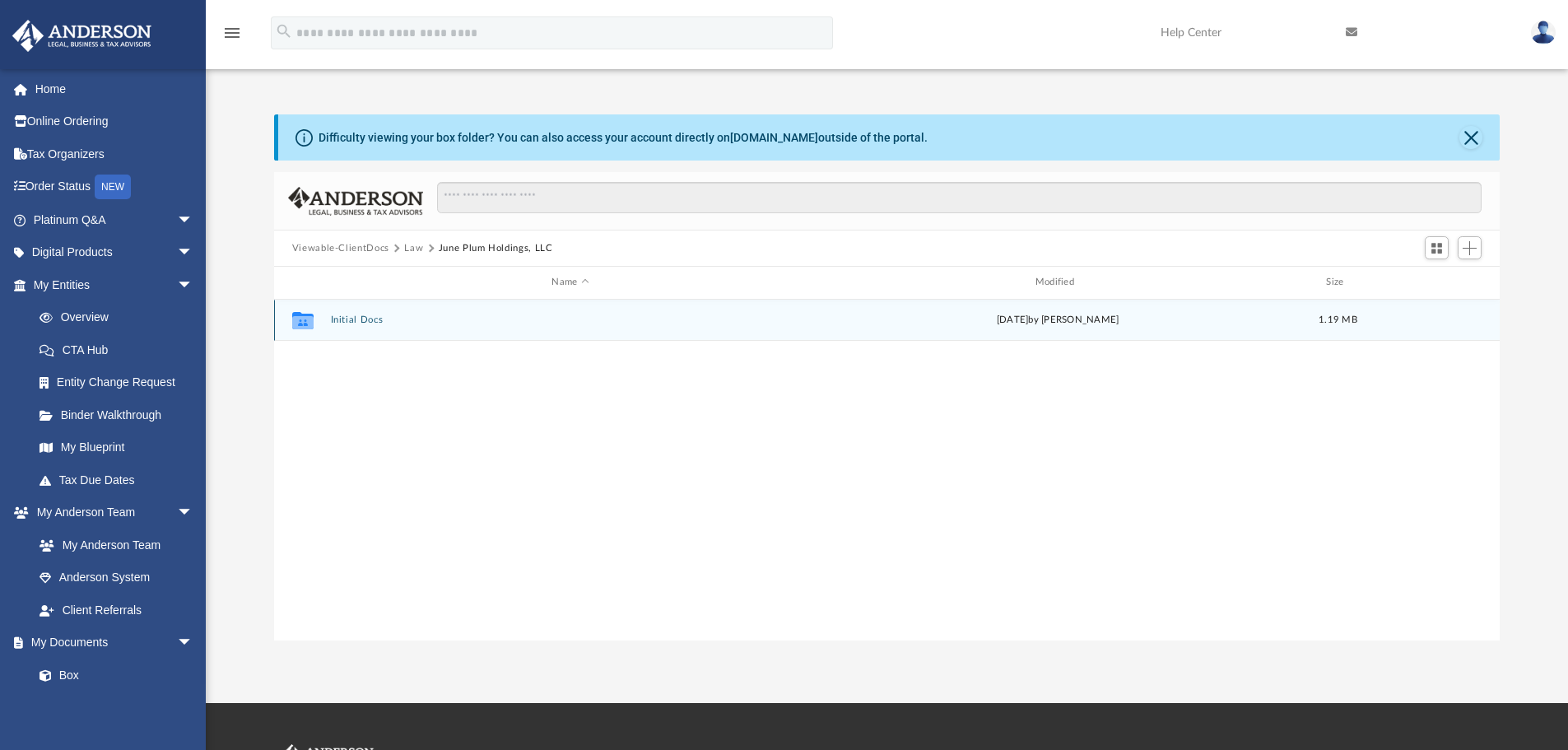
click at [375, 317] on button "Initial Docs" at bounding box center [570, 320] width 480 height 11
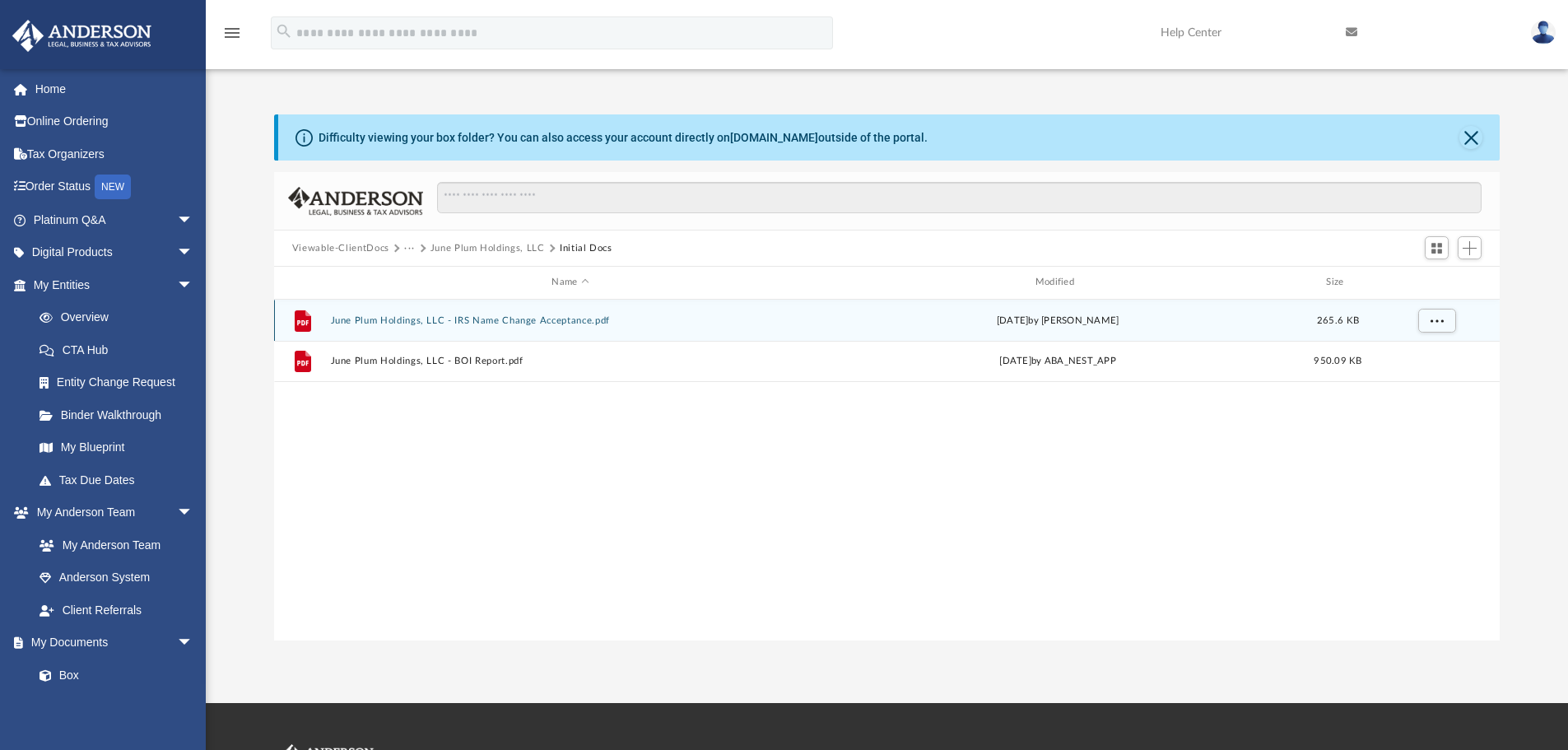
click at [537, 315] on button "June Plum Holdings, LLC - IRS Name Change Acceptance.pdf" at bounding box center [570, 320] width 480 height 11
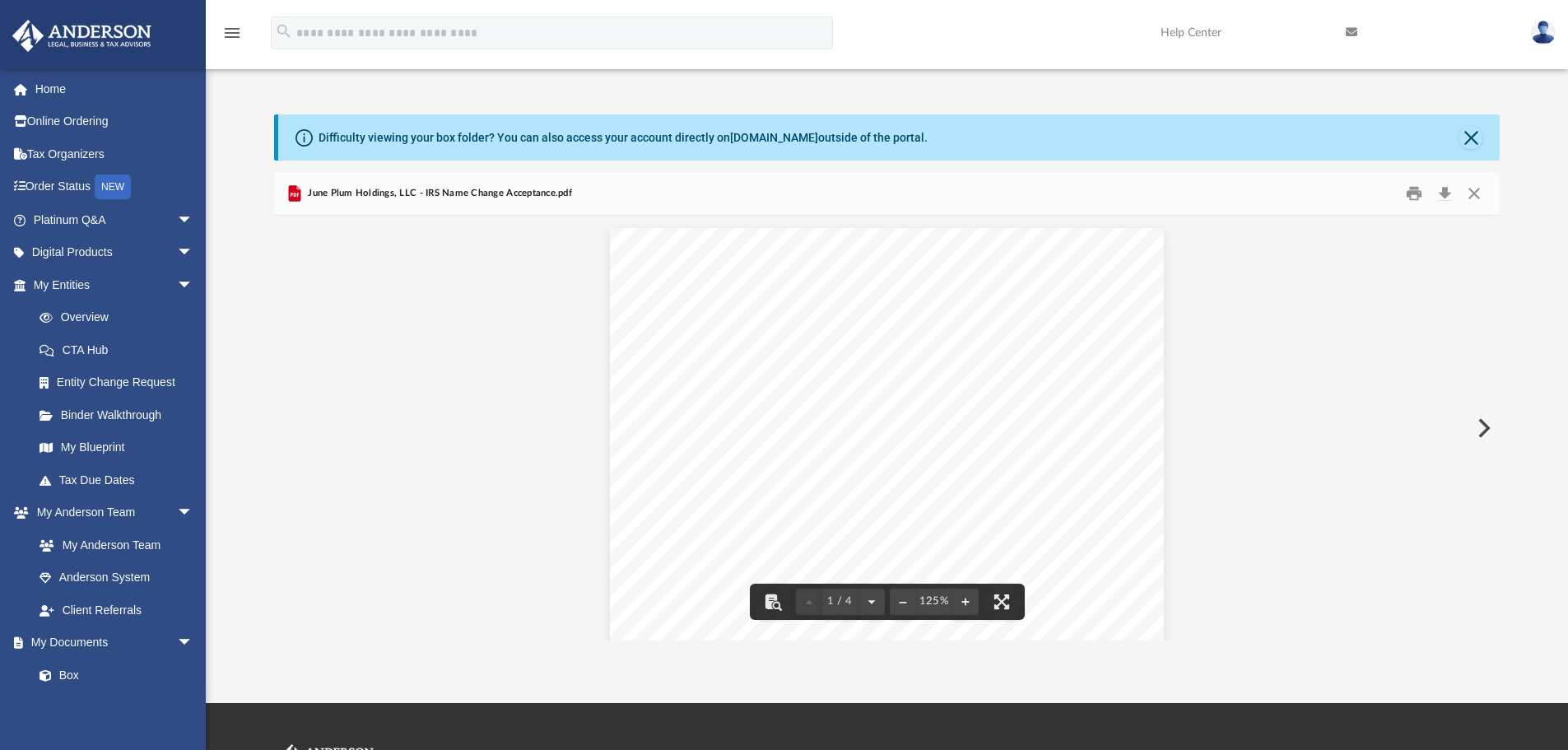
click at [352, 188] on span "June Plum Holdings, LLC - IRS Name Change Acceptance.pdf" at bounding box center [438, 193] width 268 height 15
click at [1473, 186] on button "Close" at bounding box center [1474, 194] width 30 height 26
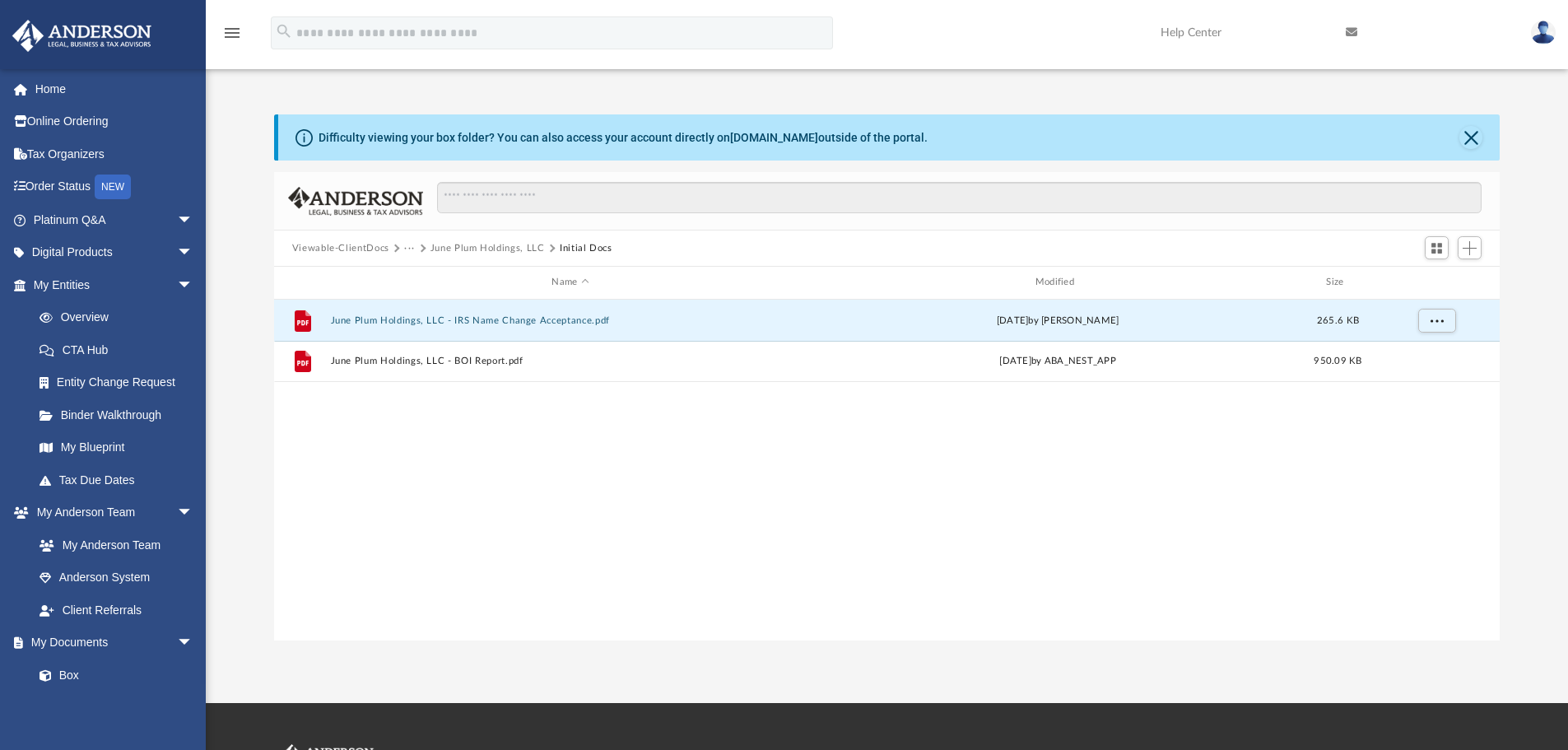
click at [379, 243] on button "Viewable-ClientDocs" at bounding box center [341, 248] width 97 height 15
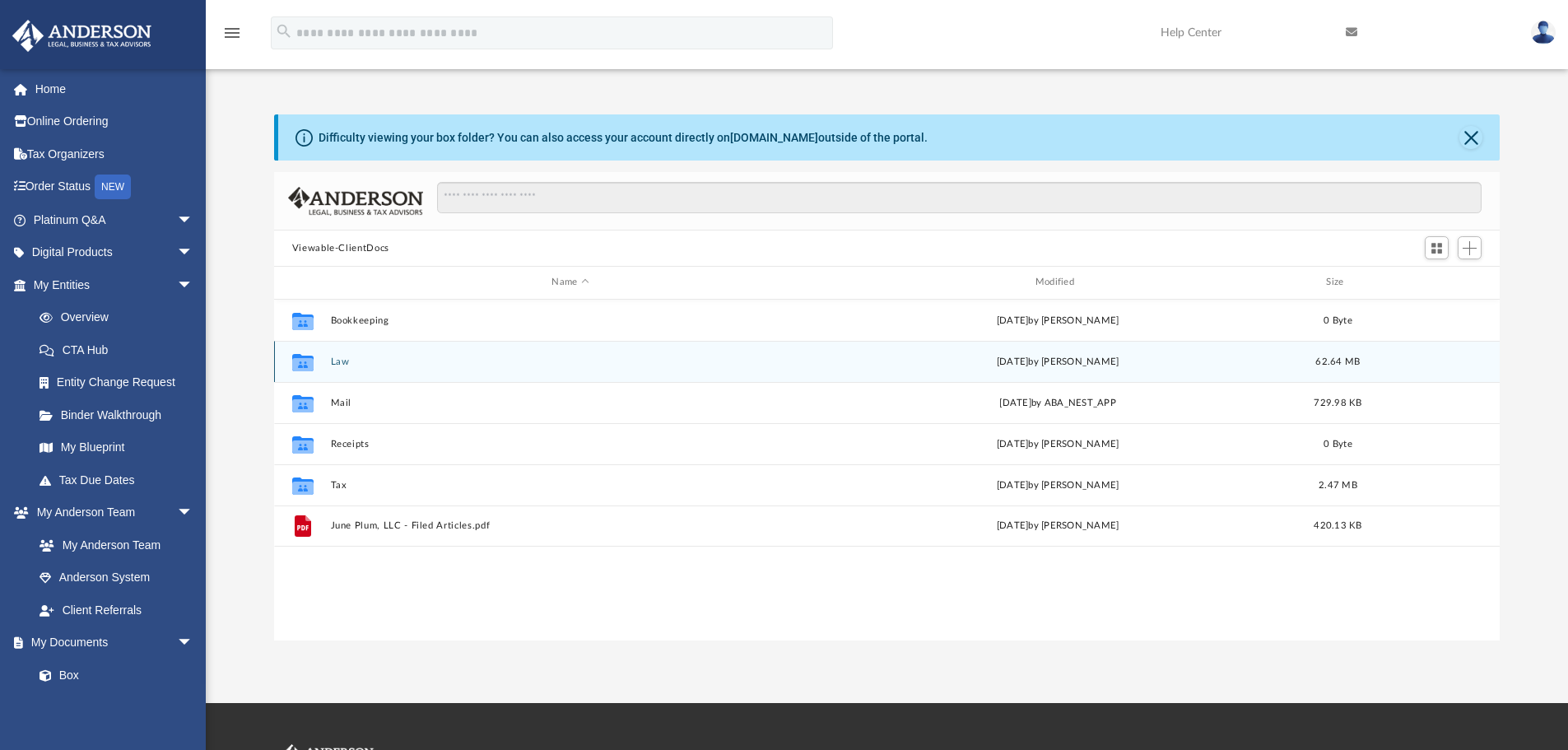
click at [340, 354] on div "Collaborated Folder Law Fri Sep 5 2025 by Amisha Jagetiya 62.64 MB" at bounding box center [887, 361] width 1226 height 41
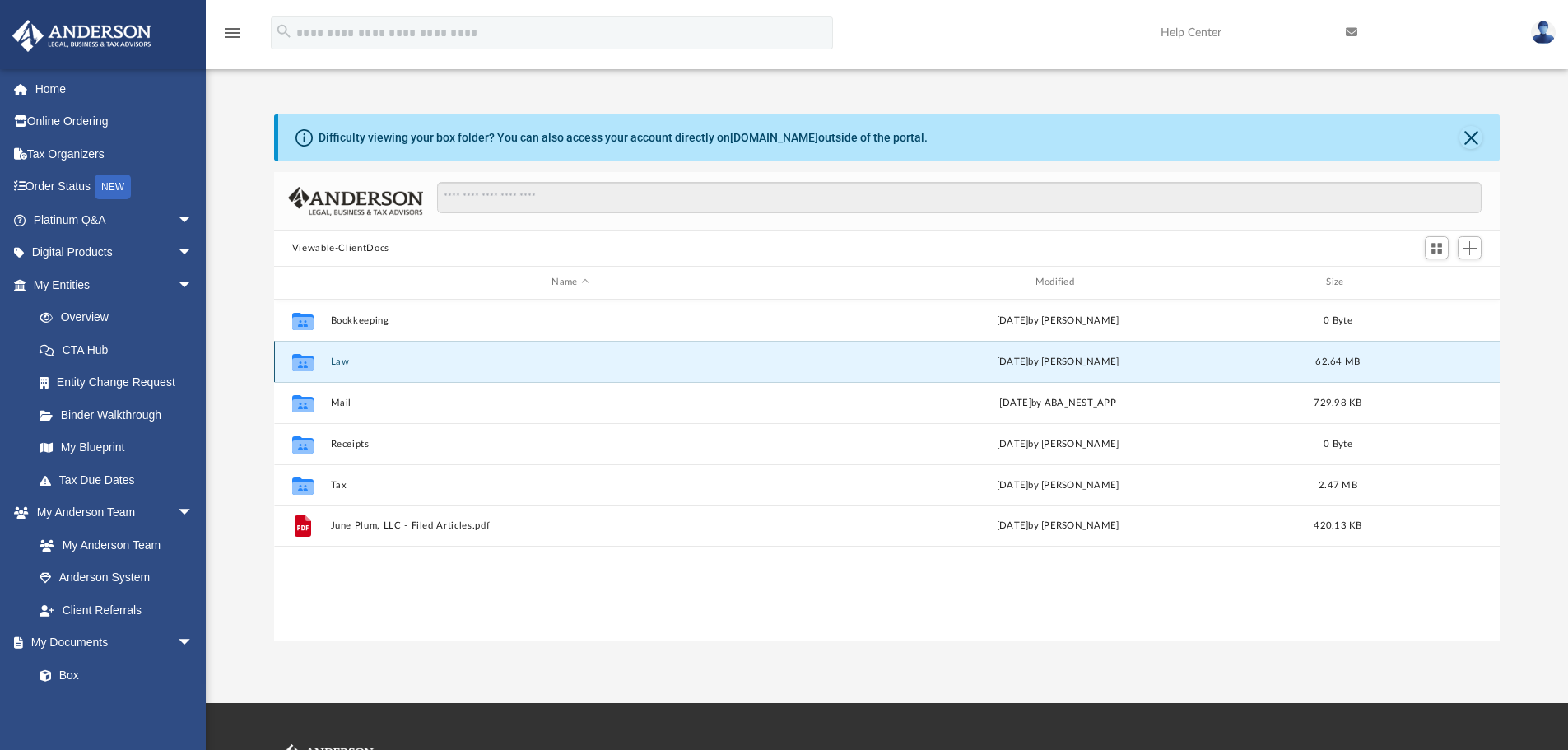
click at [340, 359] on button "Law" at bounding box center [570, 362] width 480 height 11
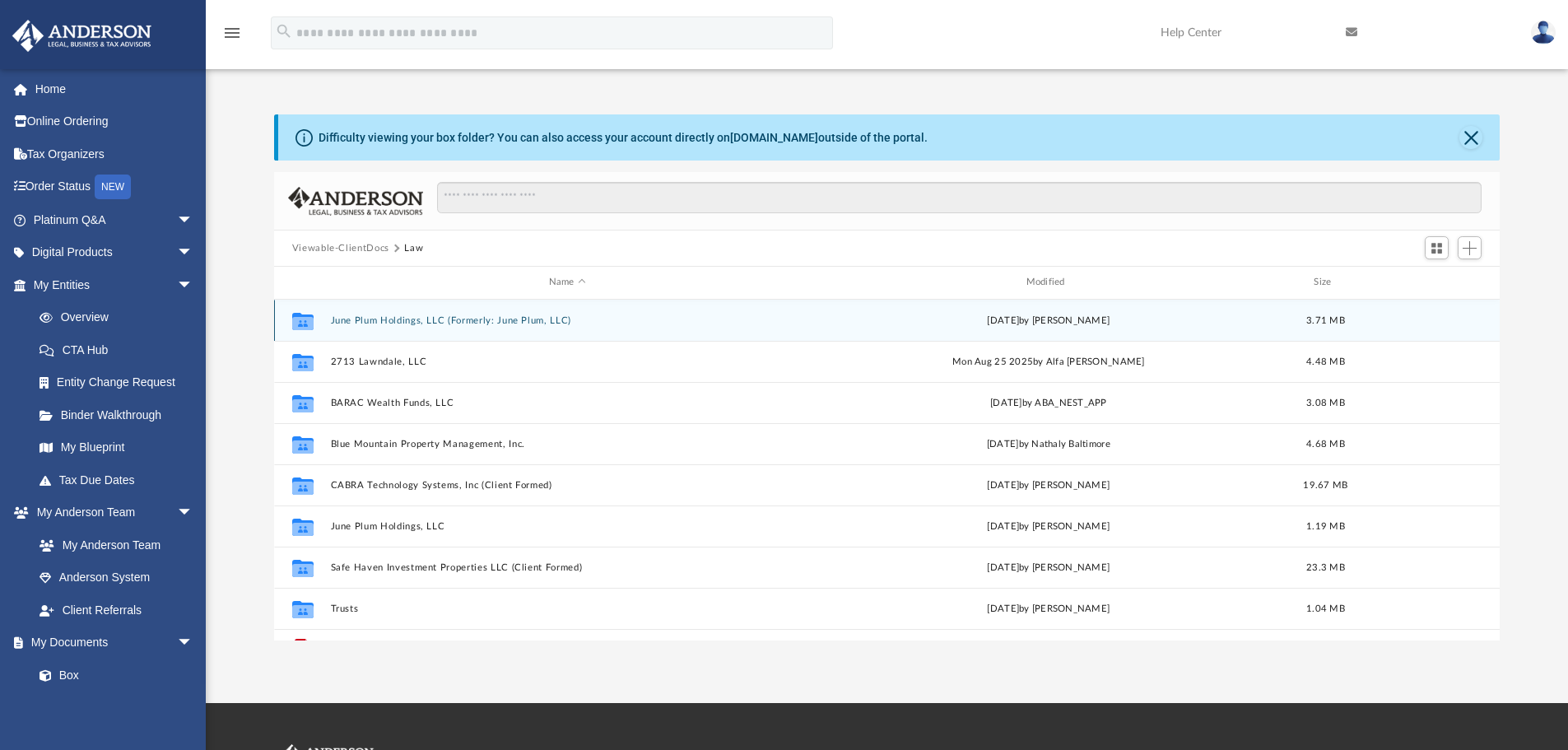
click at [506, 313] on div "Collaborated Folder June Plum Holdings, LLC (Formerly: June Plum, LLC) Fri Feb …" at bounding box center [887, 320] width 1226 height 41
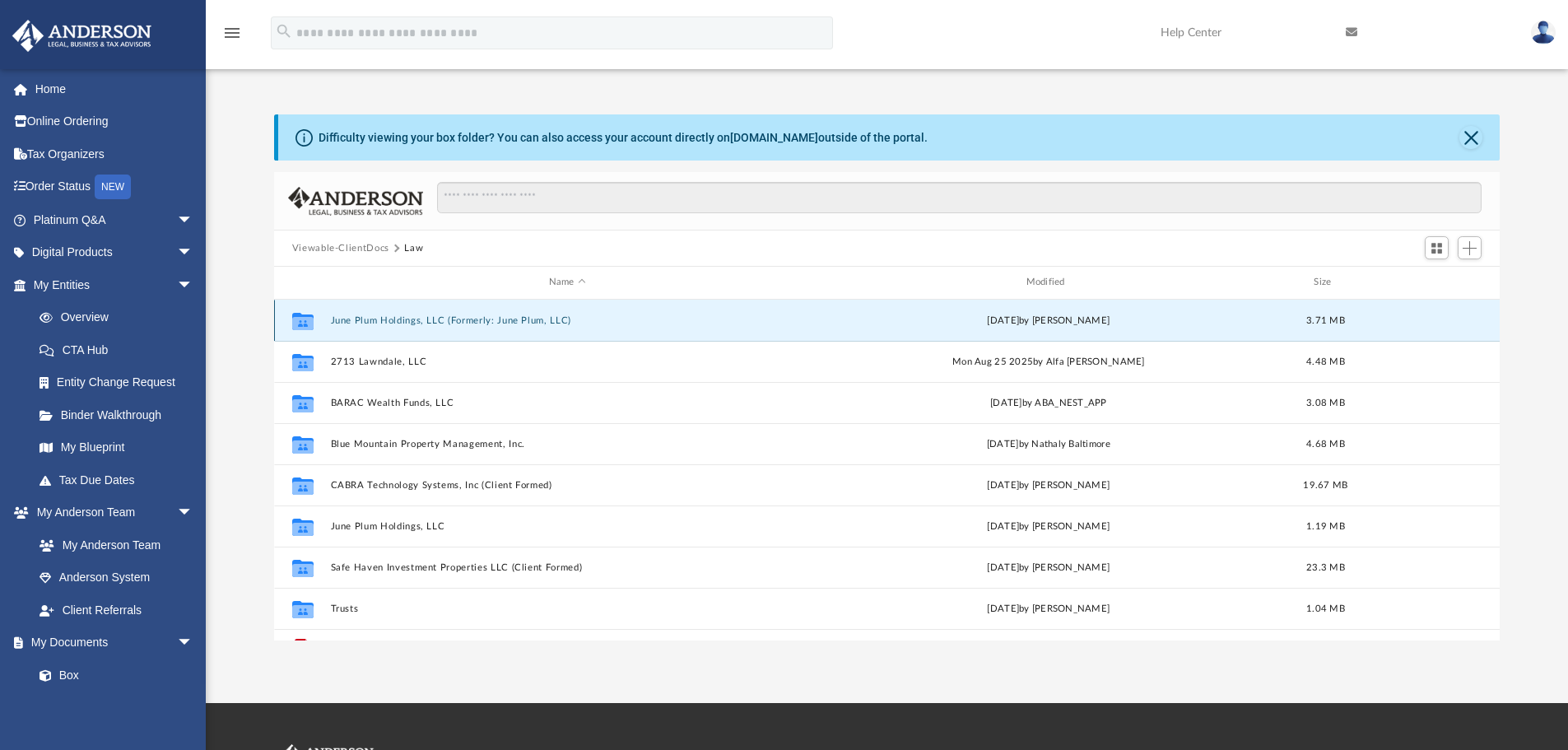
click at [504, 320] on button "June Plum Holdings, LLC (Formerly: June Plum, LLC)" at bounding box center [567, 320] width 474 height 11
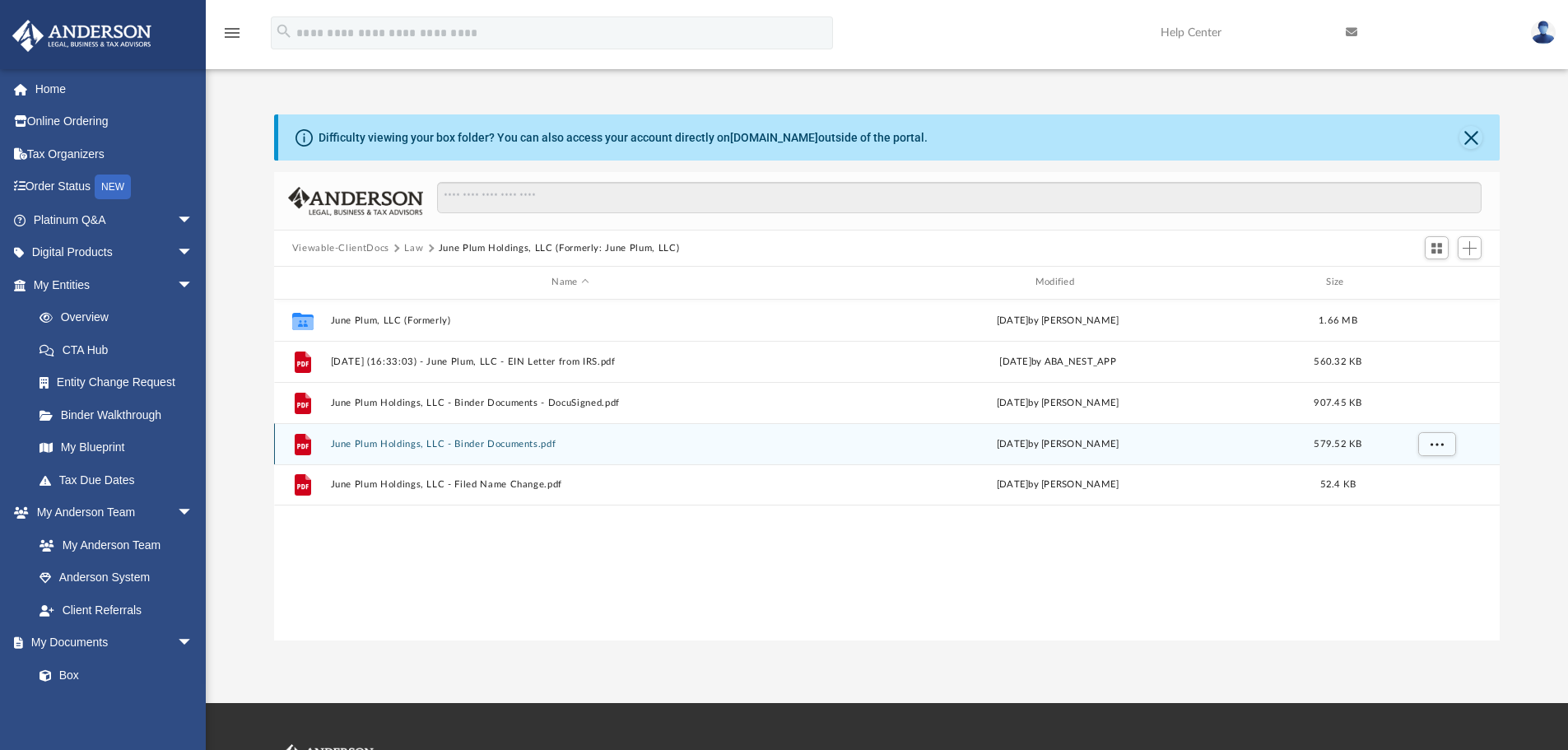
click at [519, 444] on button "June Plum Holdings, LLC - Binder Documents.pdf" at bounding box center [570, 444] width 480 height 11
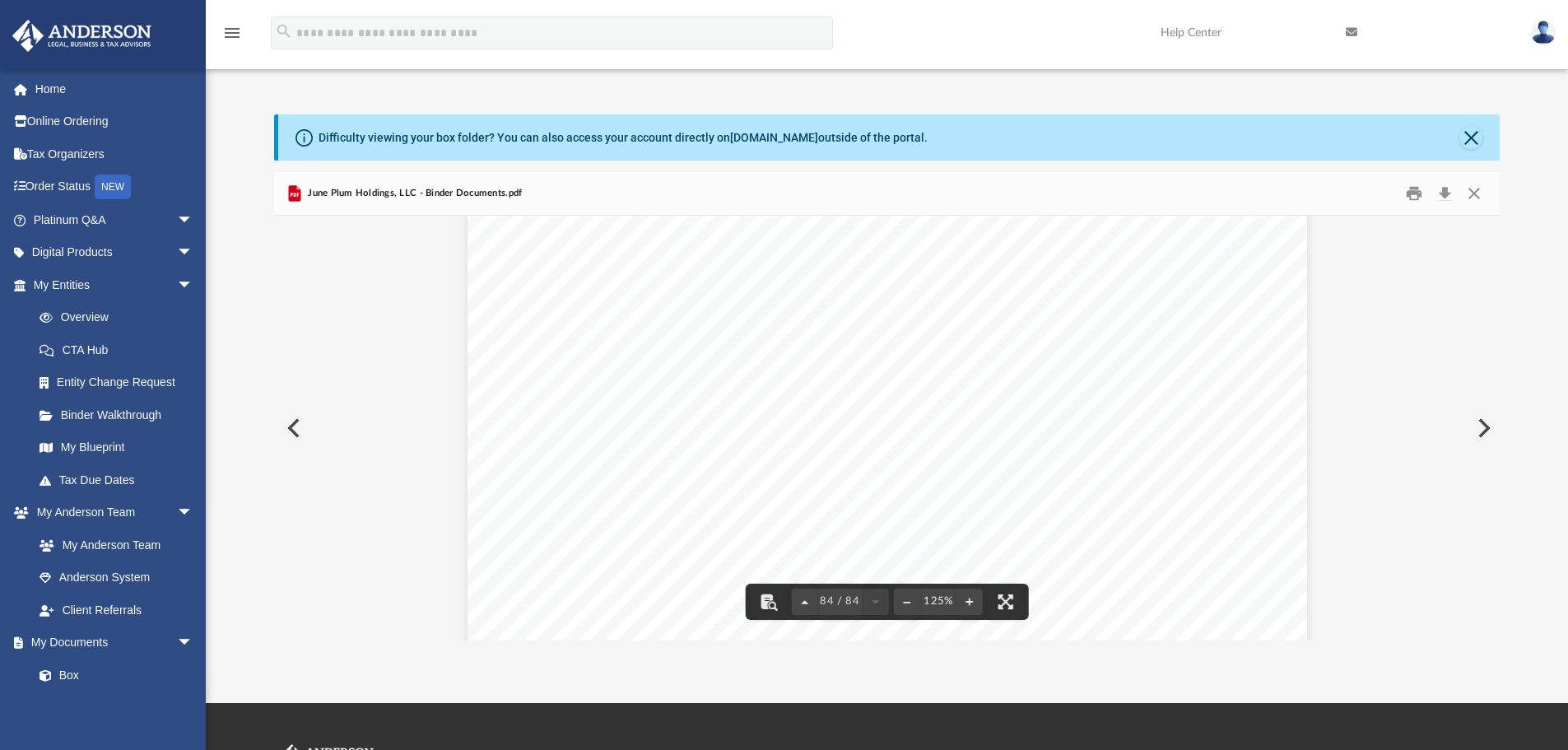
scroll to position [91331, 0]
click at [1479, 192] on button "Close" at bounding box center [1474, 194] width 30 height 26
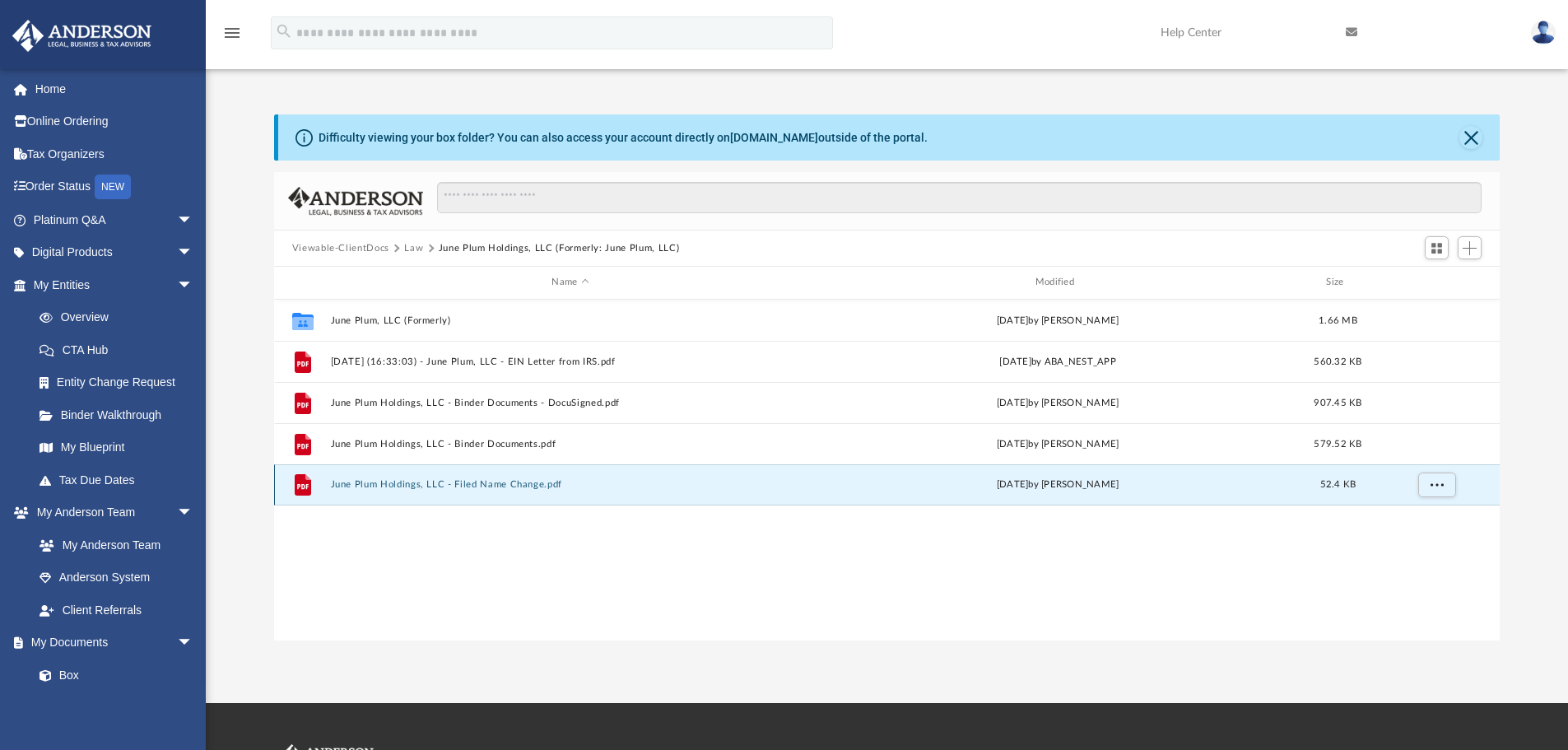
click at [529, 479] on button "June Plum Holdings, LLC - Filed Name Change.pdf" at bounding box center [570, 484] width 480 height 11
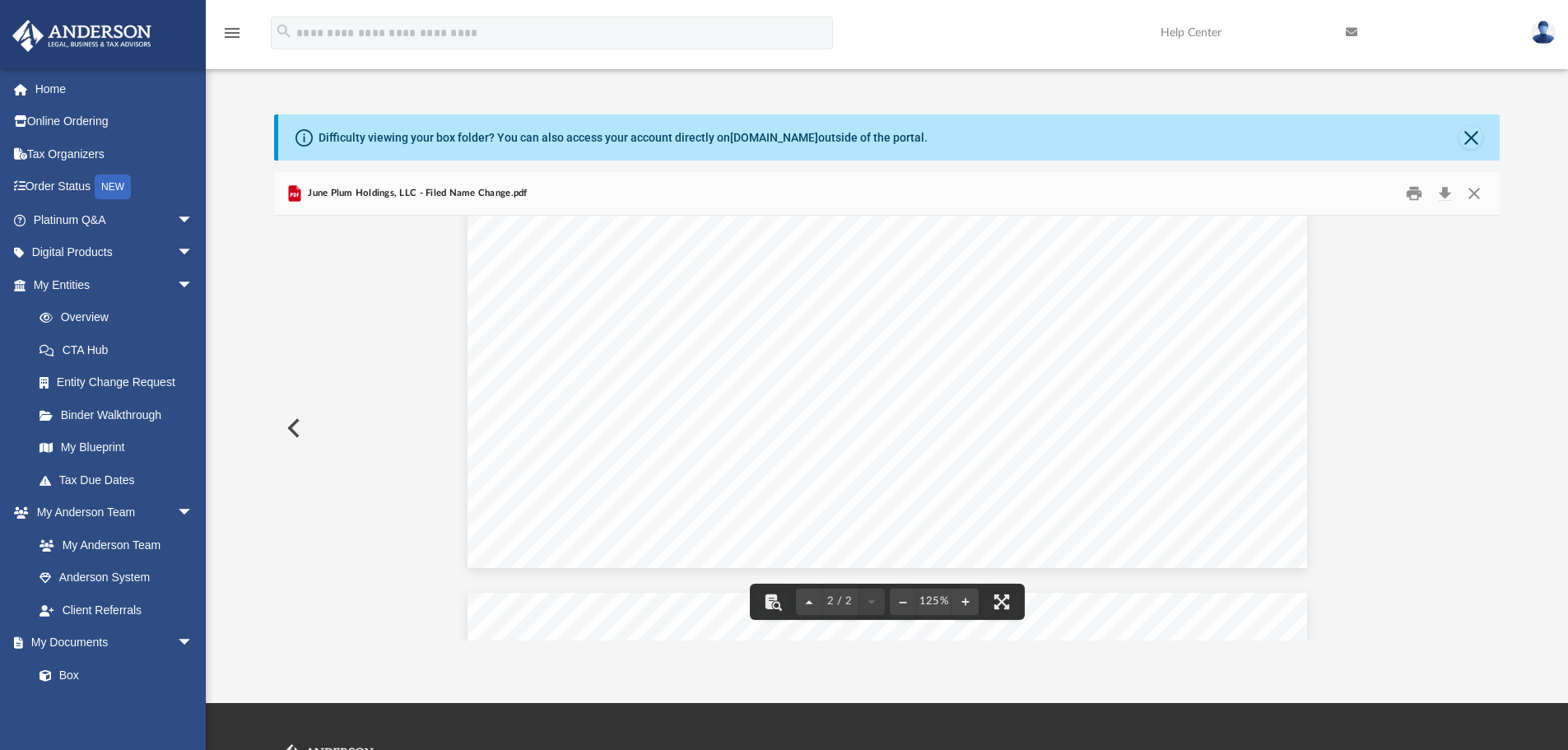
scroll to position [398, 0]
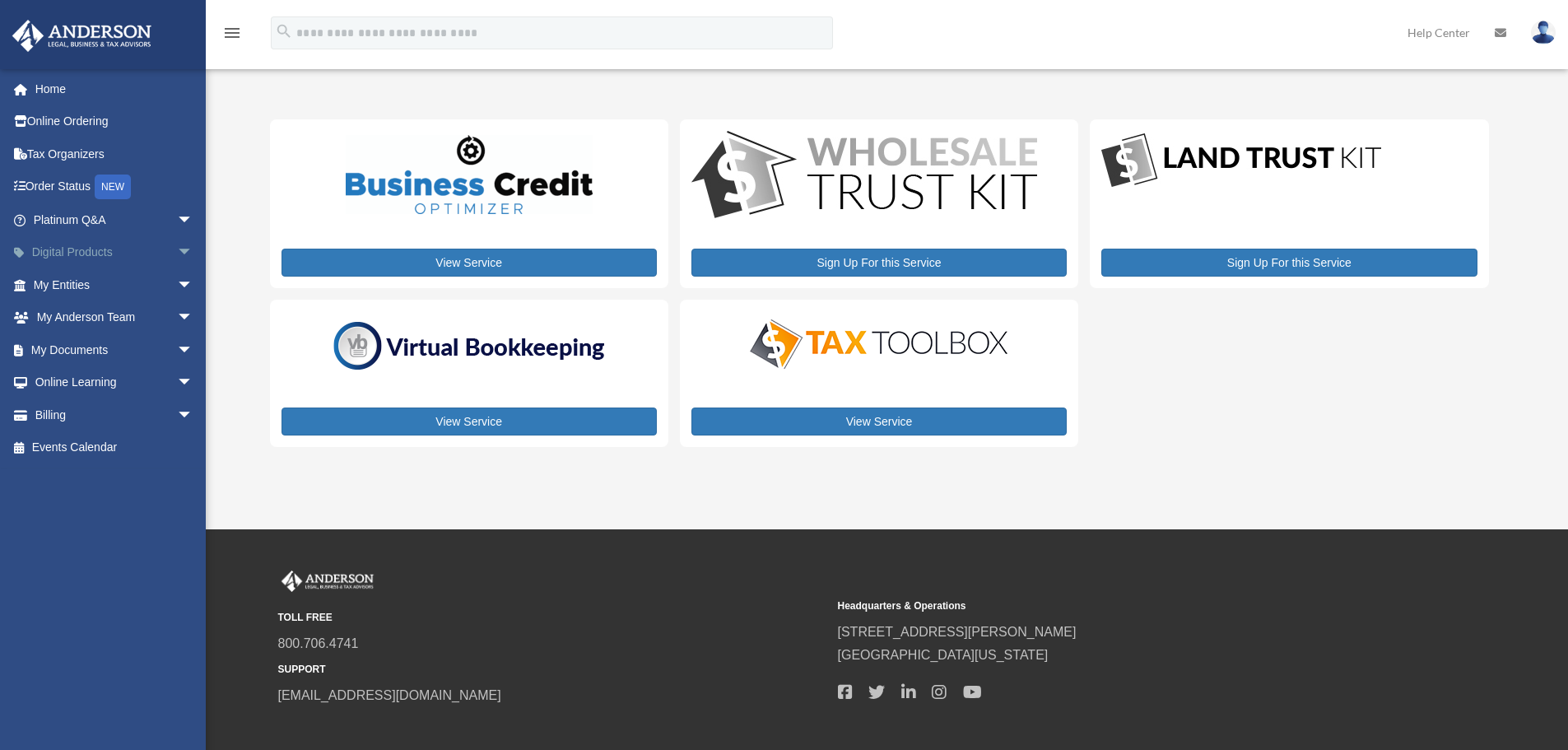
click at [124, 246] on link "Digital Products arrow_drop_down" at bounding box center [114, 252] width 207 height 33
click at [177, 249] on span "arrow_drop_down" at bounding box center [193, 253] width 33 height 33
click at [177, 345] on span "arrow_drop_down" at bounding box center [193, 350] width 33 height 33
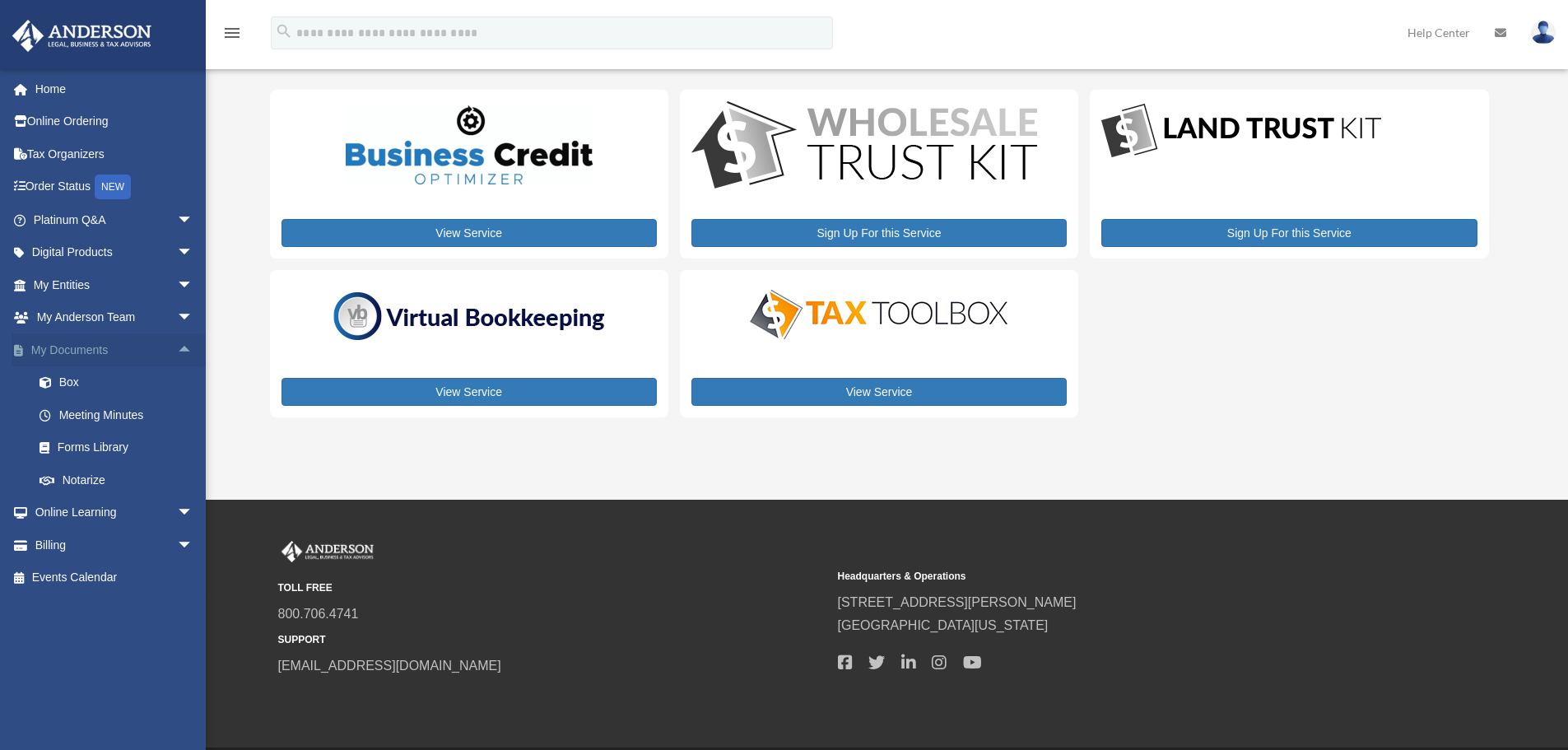
scroll to position [82, 0]
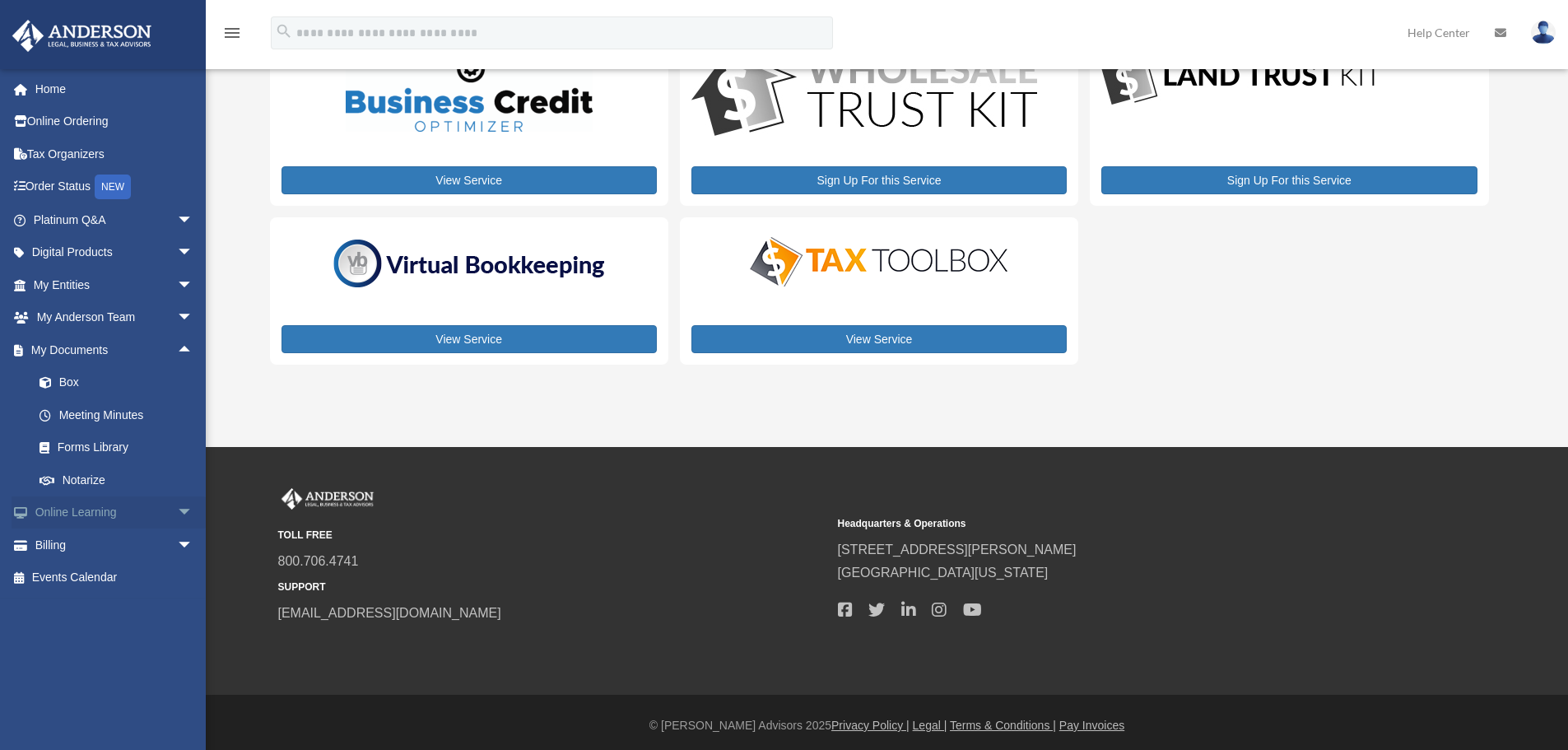
click at [177, 512] on span "arrow_drop_down" at bounding box center [193, 513] width 33 height 33
click at [177, 637] on span "arrow_drop_down" at bounding box center [193, 642] width 33 height 33
click at [177, 251] on span "arrow_drop_down" at bounding box center [193, 253] width 33 height 33
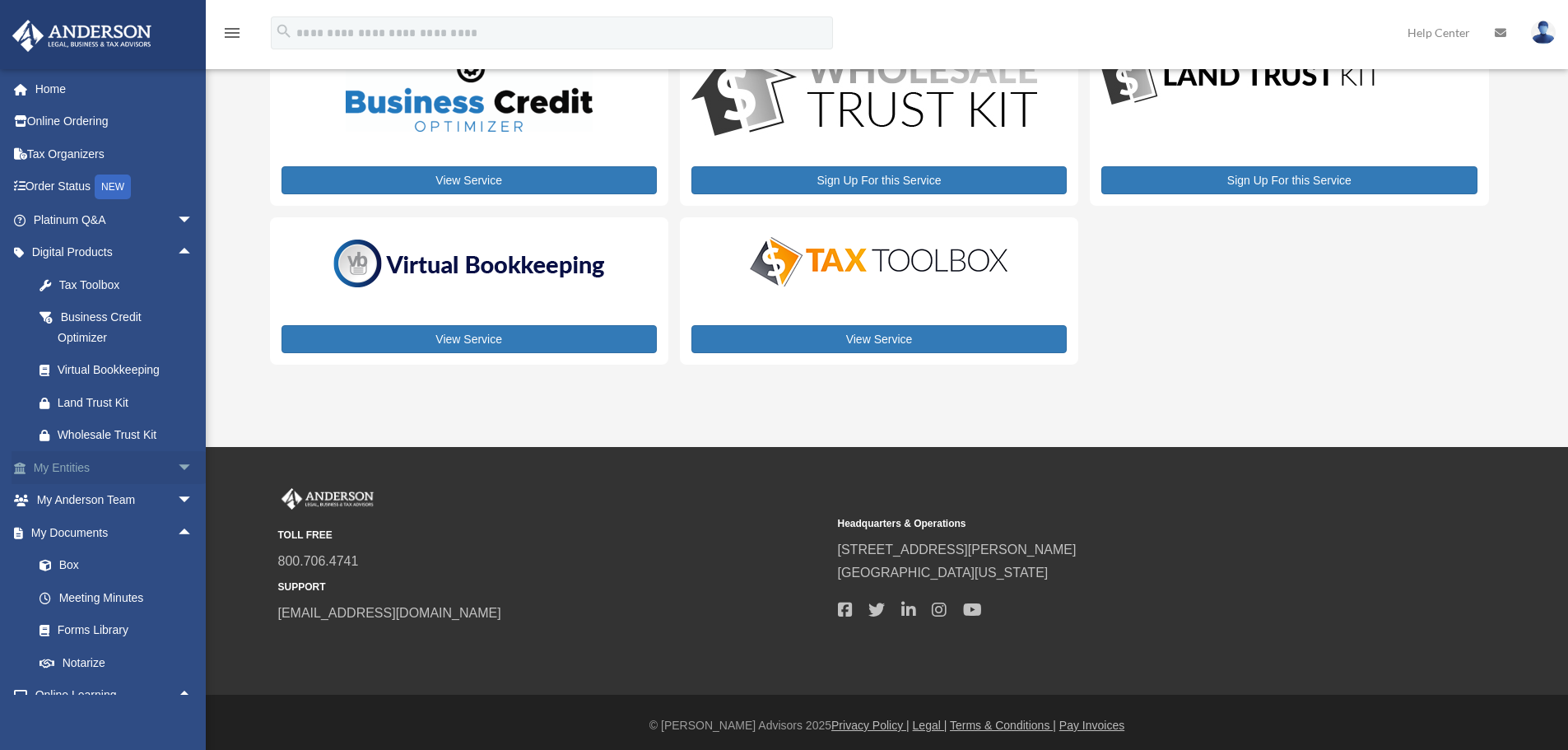
click at [177, 458] on span "arrow_drop_down" at bounding box center [193, 467] width 33 height 33
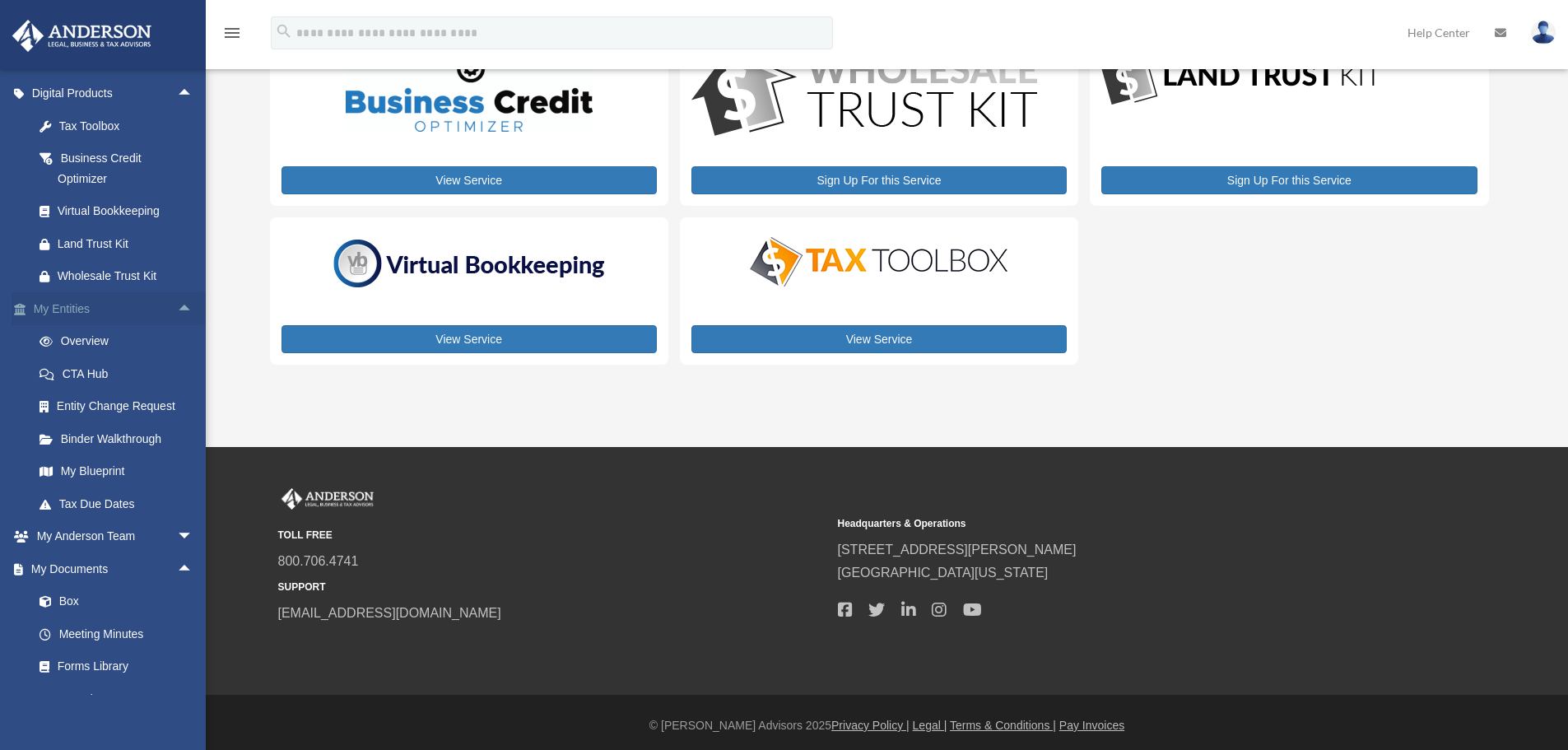
scroll to position [165, 0]
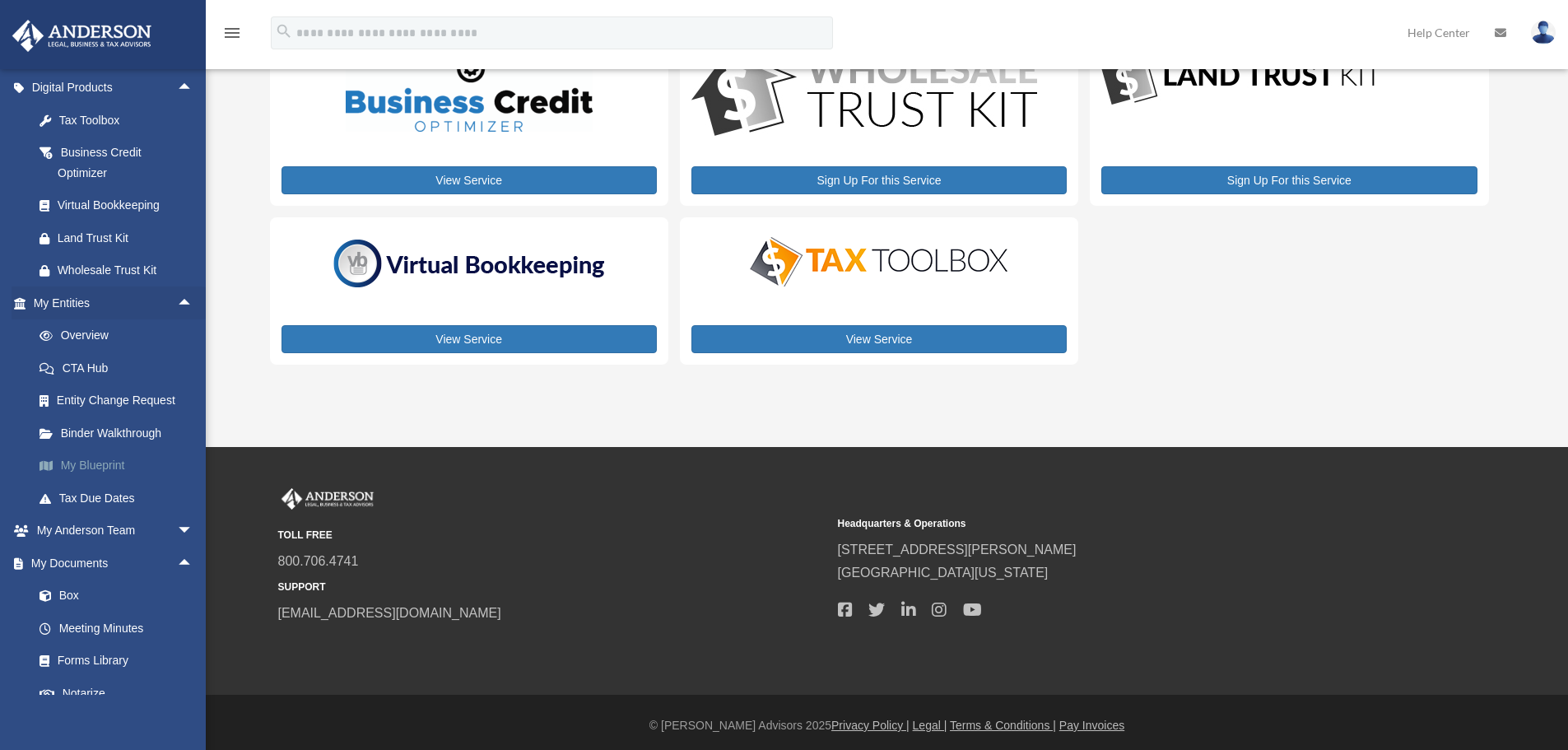
click at [105, 460] on link "My Blueprint" at bounding box center [121, 465] width 195 height 33
